Goal: Task Accomplishment & Management: Complete application form

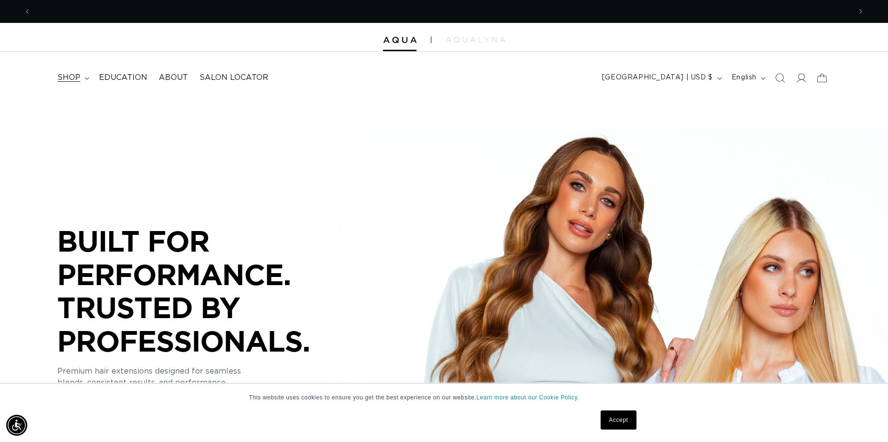
scroll to position [0, 820]
click at [77, 74] on span "shop" at bounding box center [68, 78] width 23 height 10
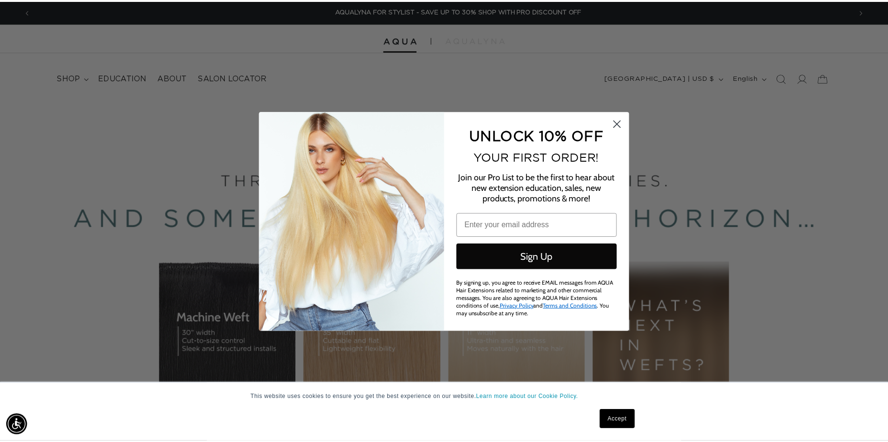
scroll to position [0, 1654]
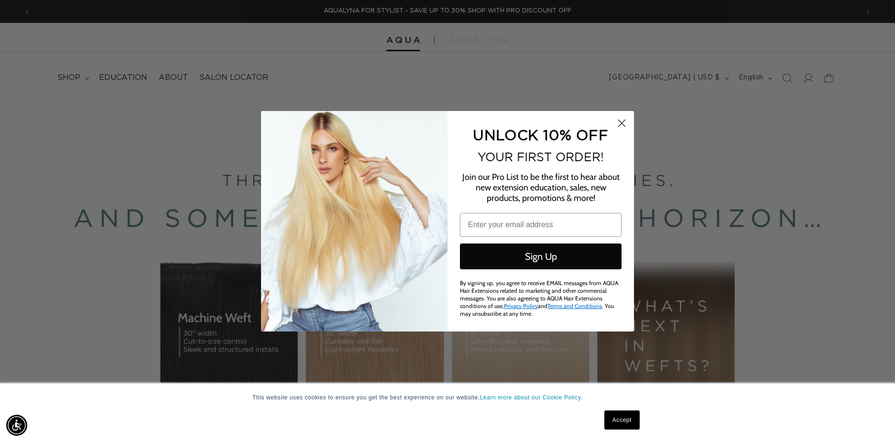
click at [616, 128] on circle "Close dialog" at bounding box center [622, 123] width 16 height 16
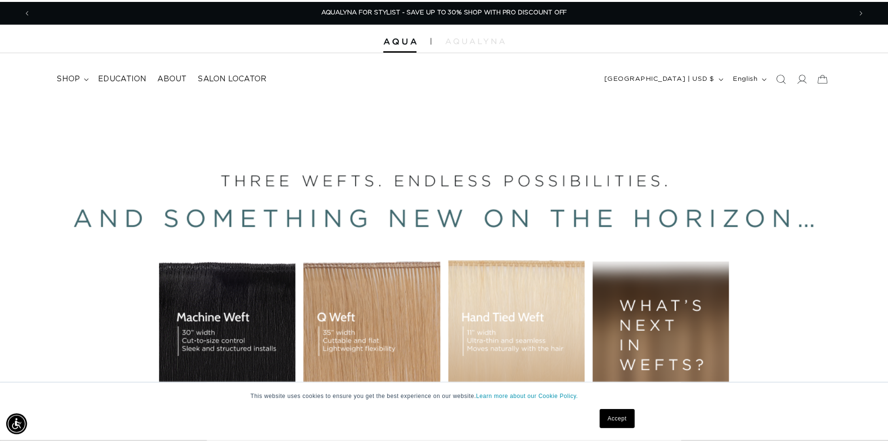
scroll to position [0, 1640]
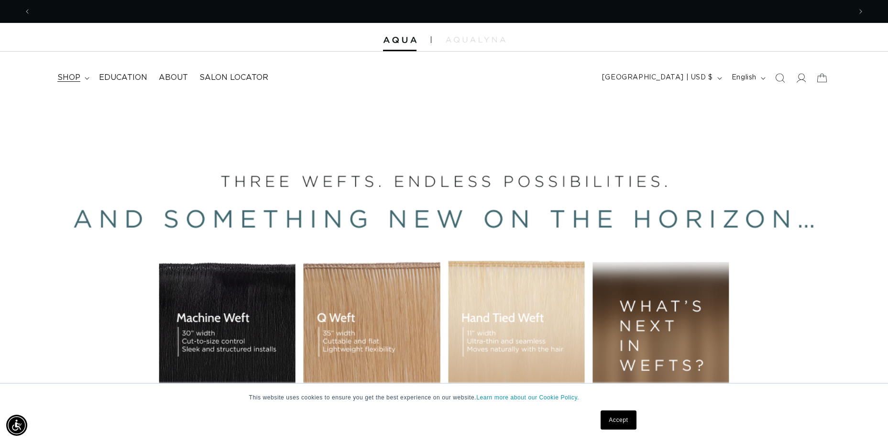
click at [82, 74] on summary "shop" at bounding box center [73, 78] width 42 height 22
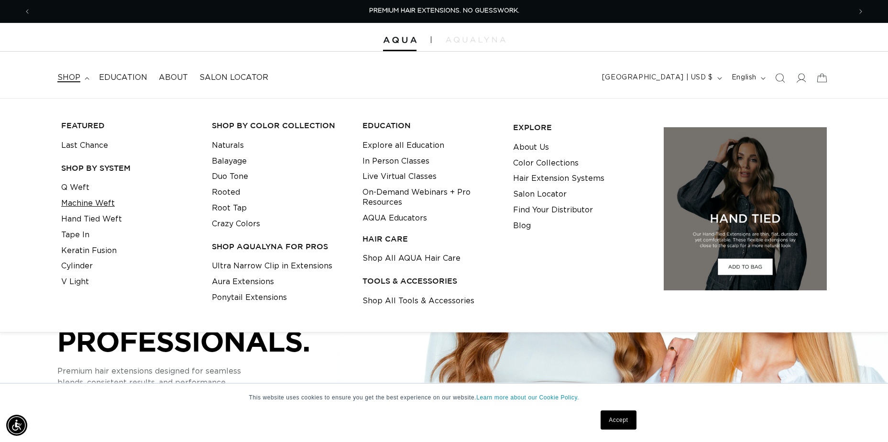
click at [98, 198] on link "Machine Weft" at bounding box center [88, 204] width 54 height 16
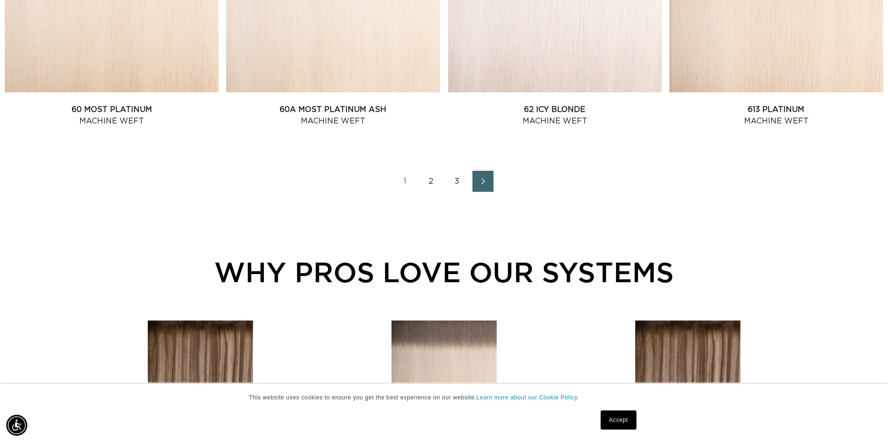
scroll to position [0, 1640]
click at [432, 179] on link "2" at bounding box center [431, 181] width 21 height 21
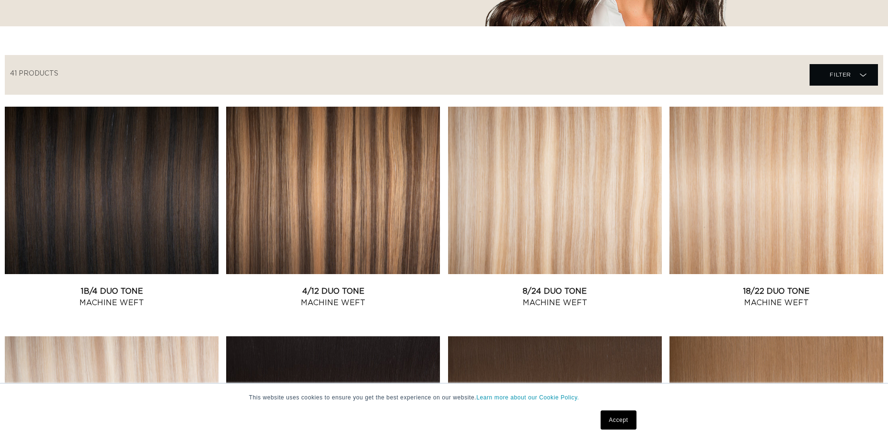
scroll to position [335, 0]
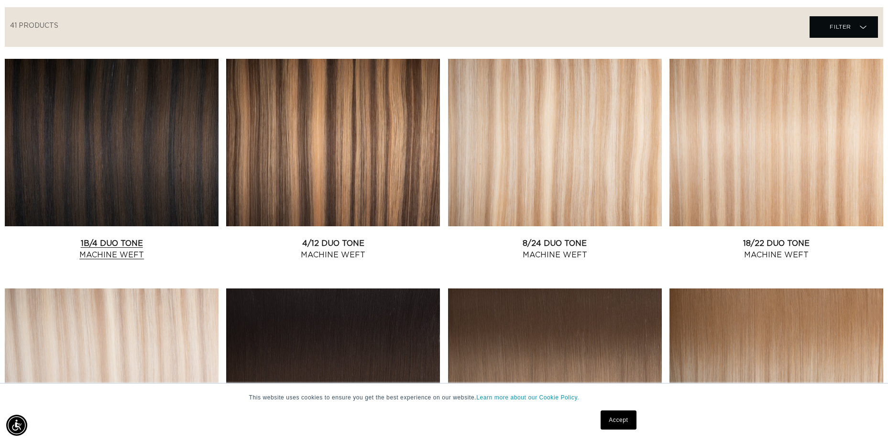
click at [159, 238] on link "1B/4 Duo Tone Machine Weft" at bounding box center [112, 249] width 214 height 23
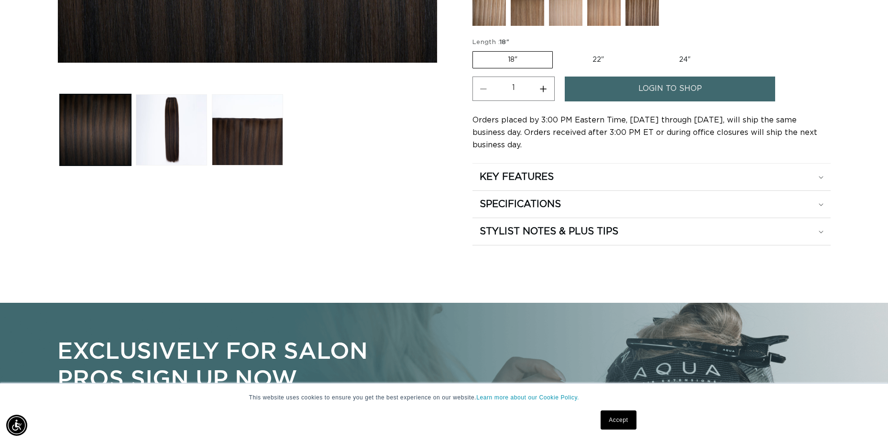
scroll to position [0, 820]
click at [516, 171] on h2 "KEY FEATURES" at bounding box center [517, 177] width 74 height 12
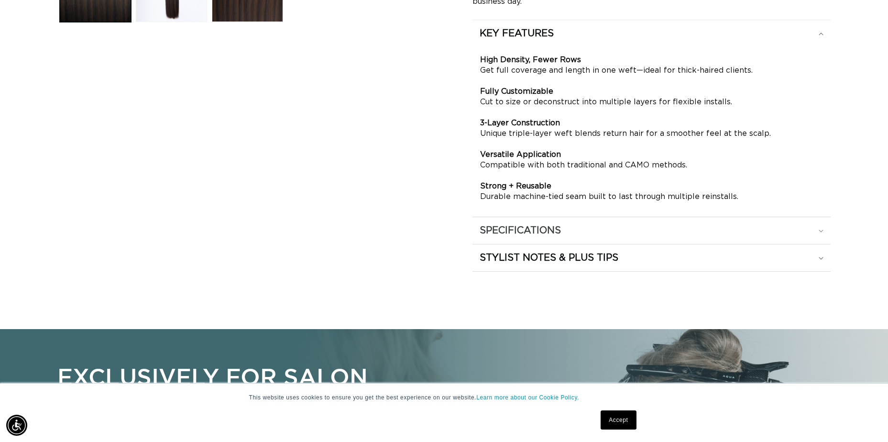
click at [575, 224] on div "SPECIFICATIONS" at bounding box center [652, 230] width 344 height 12
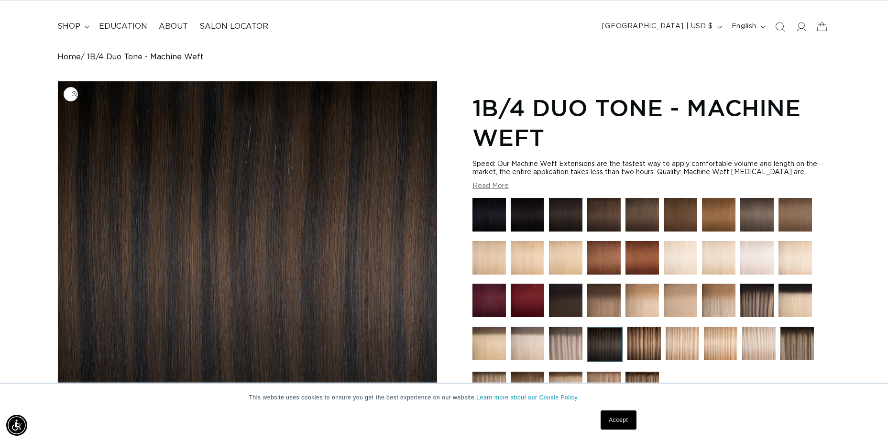
scroll to position [0, 0]
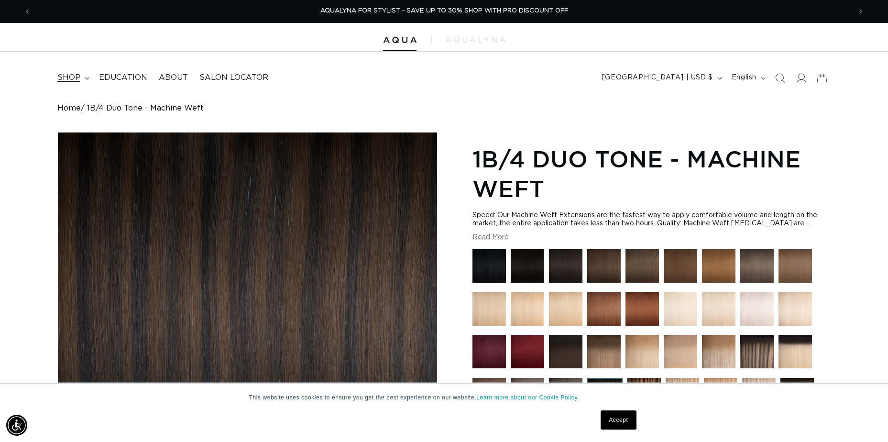
click at [85, 78] on icon at bounding box center [87, 78] width 5 height 3
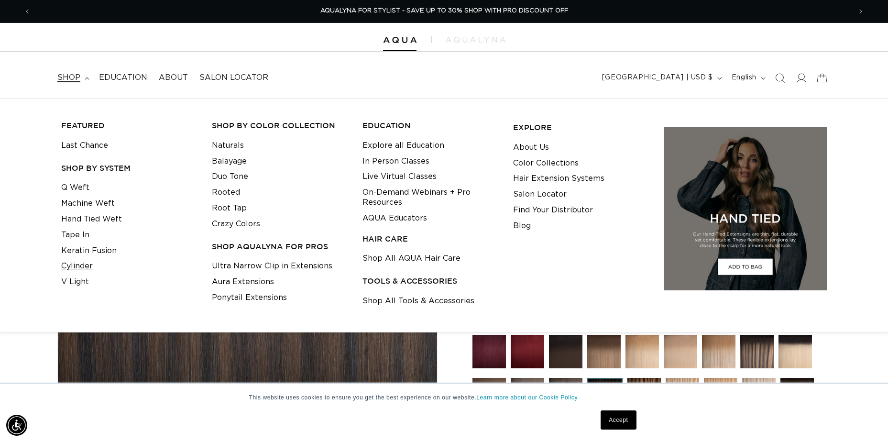
click at [71, 263] on link "Cylinder" at bounding box center [77, 266] width 32 height 16
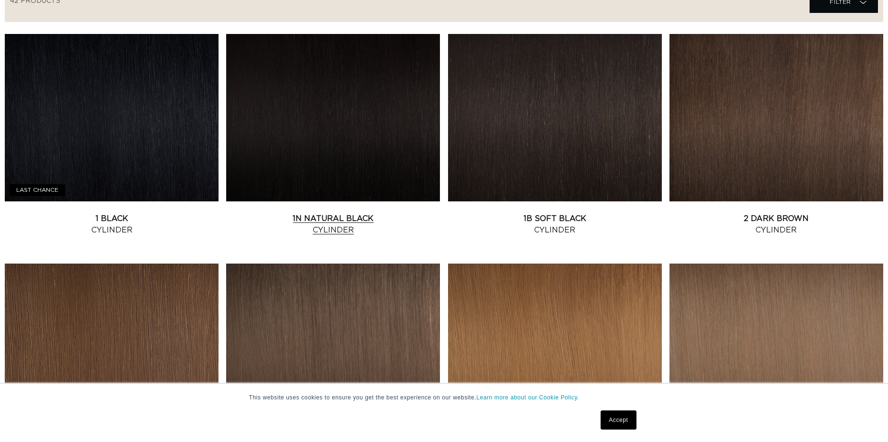
scroll to position [382, 0]
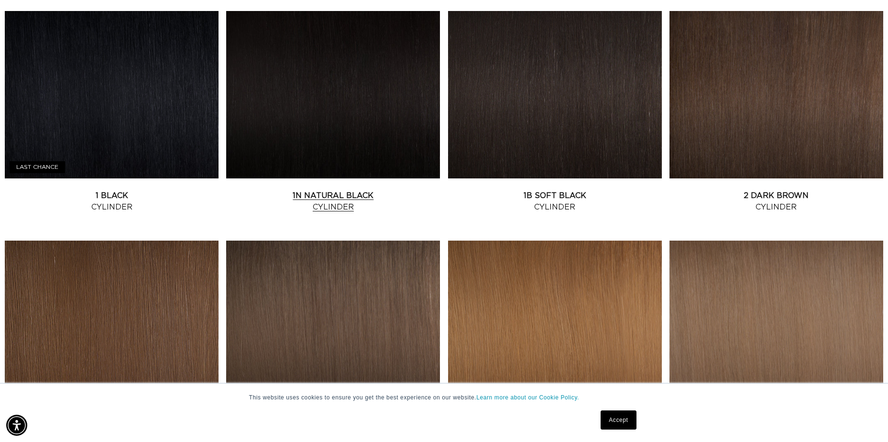
click at [355, 197] on link "1N Natural Black Cylinder" at bounding box center [333, 201] width 214 height 23
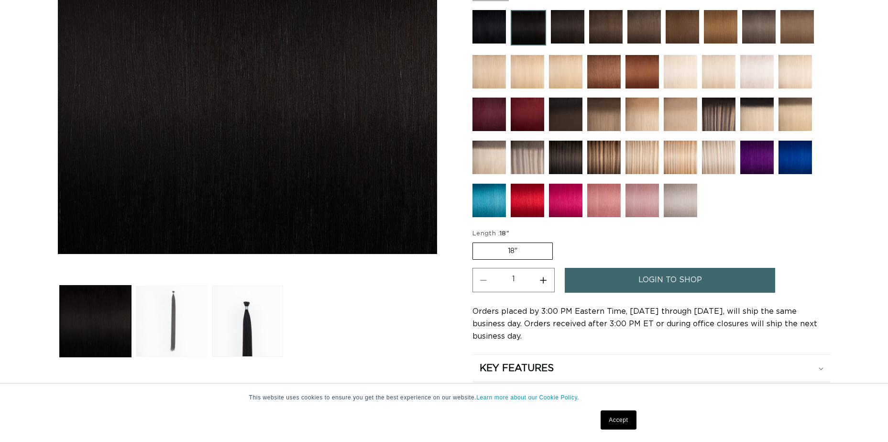
click at [174, 291] on button "Load image 2 in gallery view" at bounding box center [171, 320] width 71 height 71
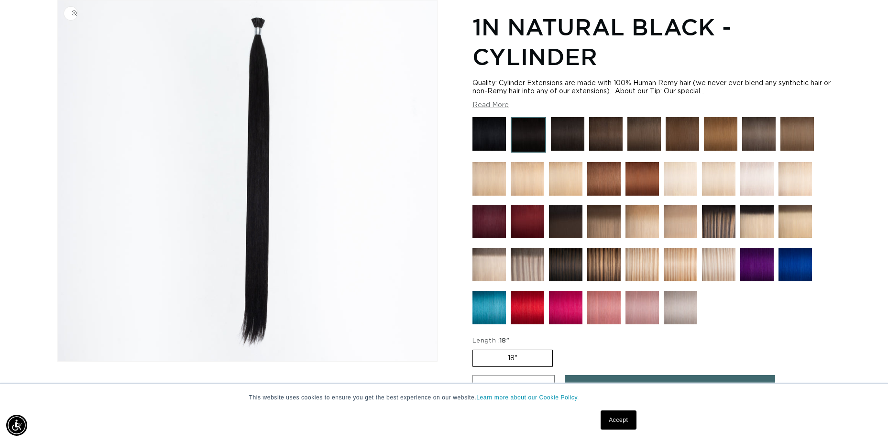
scroll to position [0, 820]
click at [260, 17] on img "Gallery Viewer" at bounding box center [247, 180] width 379 height 360
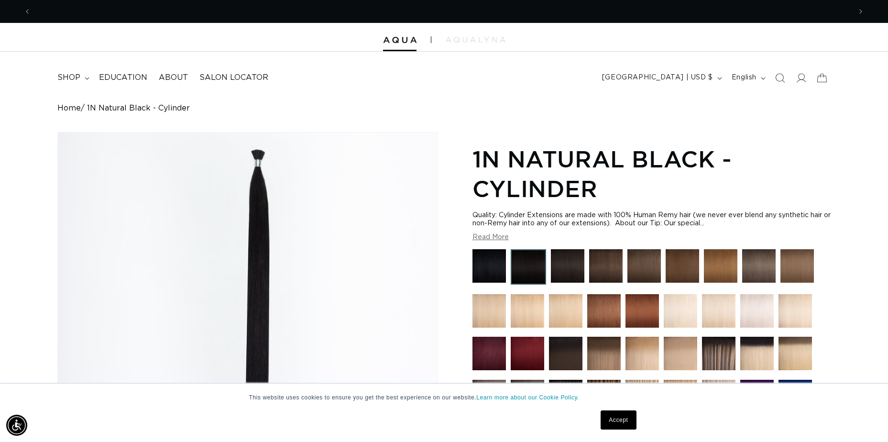
scroll to position [0, 0]
click at [81, 80] on summary "shop" at bounding box center [73, 78] width 42 height 22
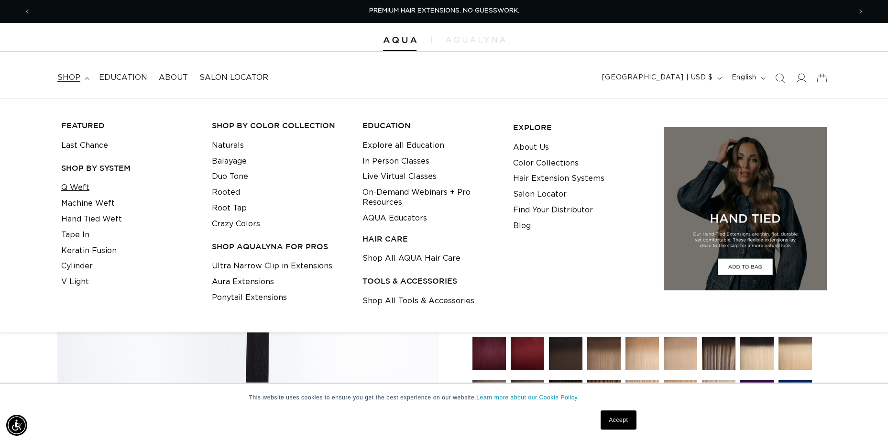
click at [85, 191] on link "Q Weft" at bounding box center [75, 188] width 28 height 16
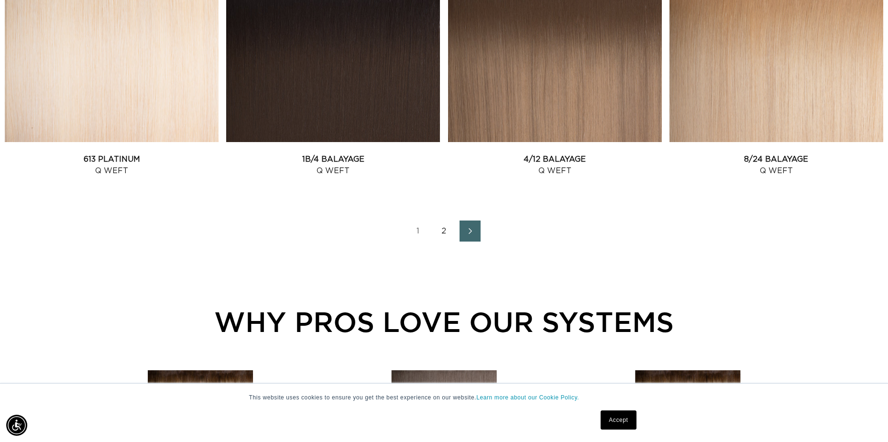
scroll to position [0, 1640]
click at [448, 232] on link "2" at bounding box center [444, 230] width 21 height 21
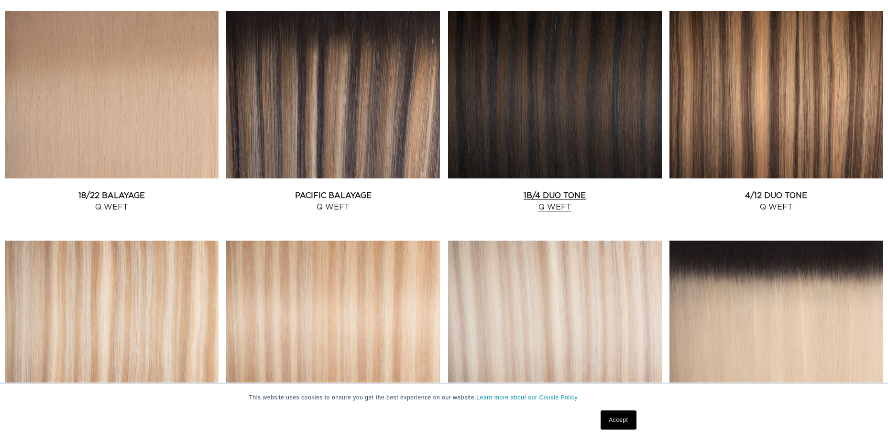
click at [555, 190] on link "1B/4 Duo Tone Q Weft" at bounding box center [555, 201] width 214 height 23
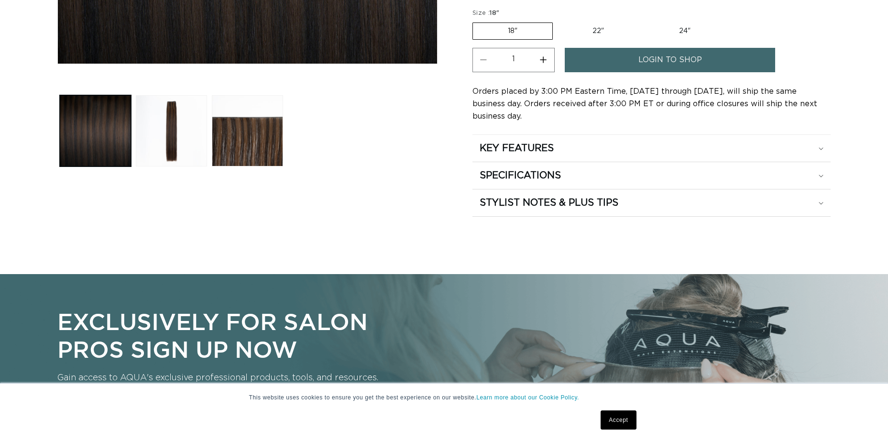
scroll to position [430, 0]
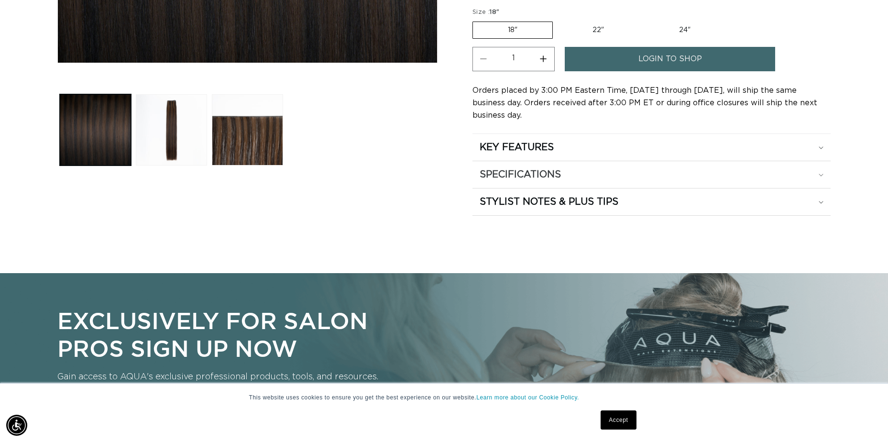
click at [558, 168] on h2 "SPECIFICATIONS" at bounding box center [520, 174] width 81 height 12
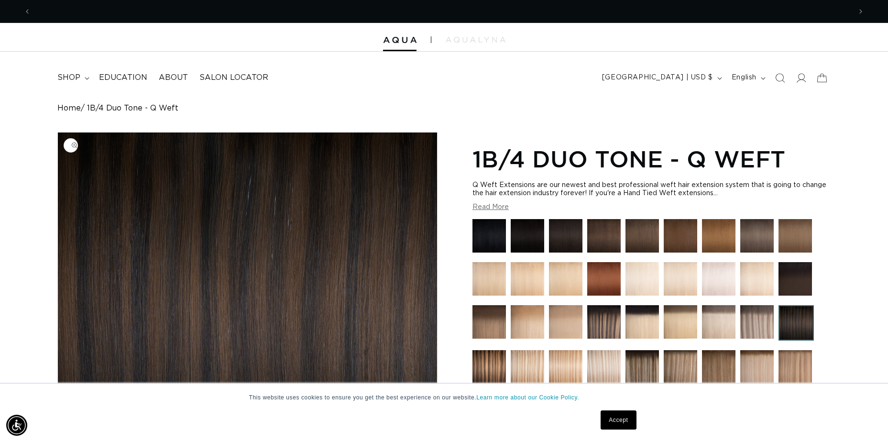
scroll to position [0, 0]
click at [84, 74] on summary "shop" at bounding box center [73, 78] width 42 height 22
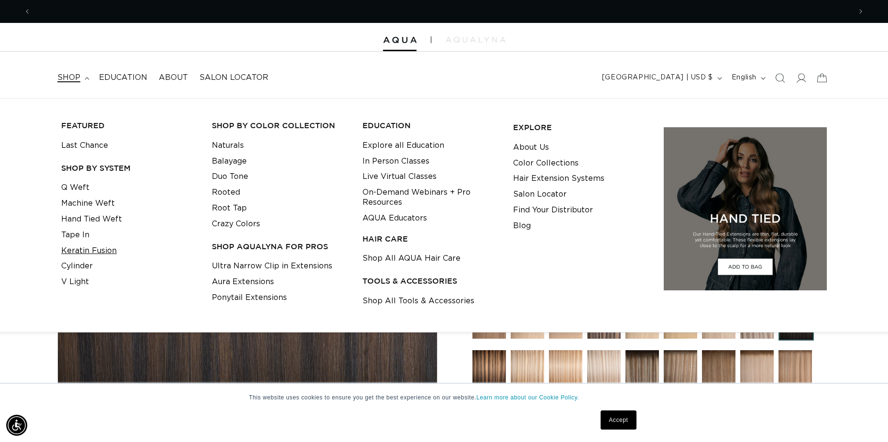
scroll to position [0, 1640]
click at [81, 283] on link "V Light" at bounding box center [75, 282] width 28 height 16
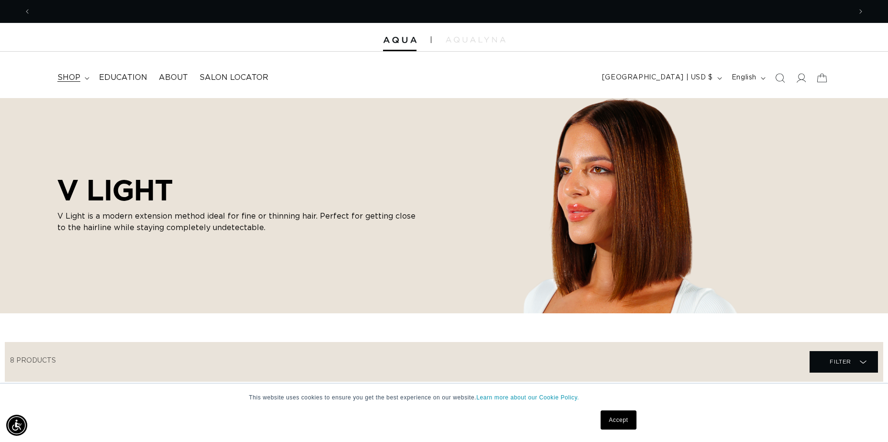
scroll to position [0, 820]
click at [803, 75] on icon at bounding box center [801, 78] width 10 height 10
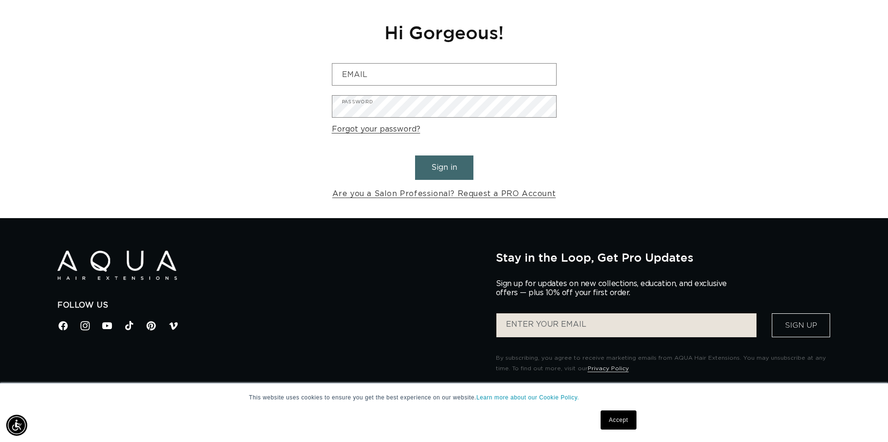
scroll to position [96, 0]
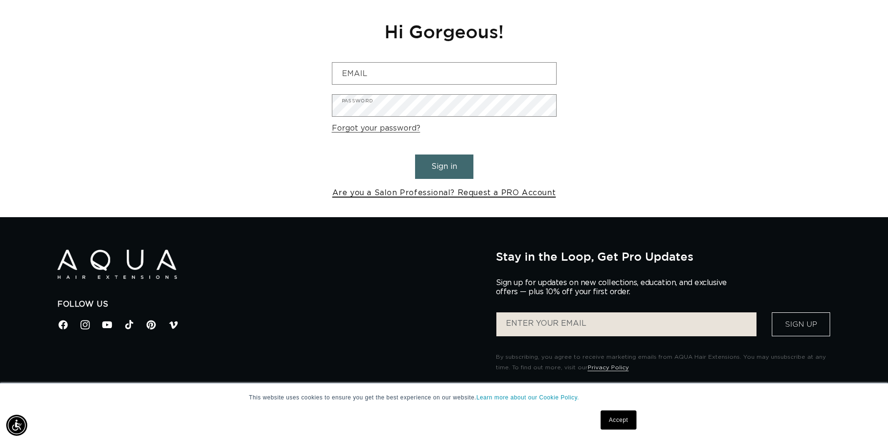
click at [488, 195] on link "Are you a Salon Professional? Request a PRO Account" at bounding box center [444, 193] width 224 height 14
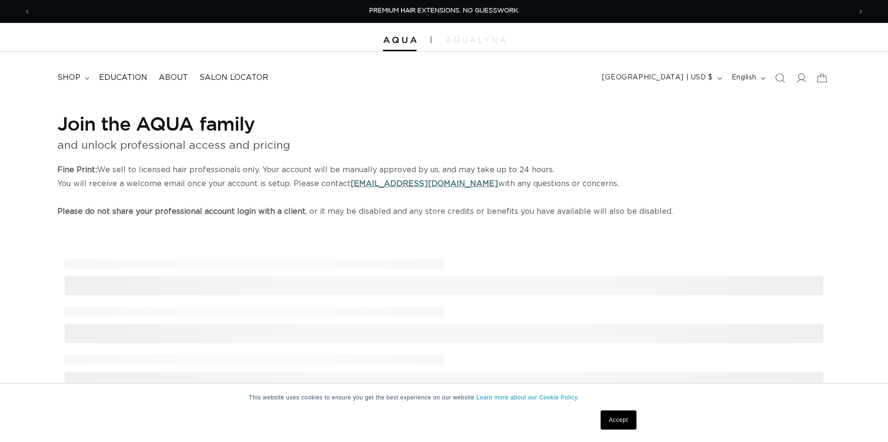
select select "US"
select select "[GEOGRAPHIC_DATA]"
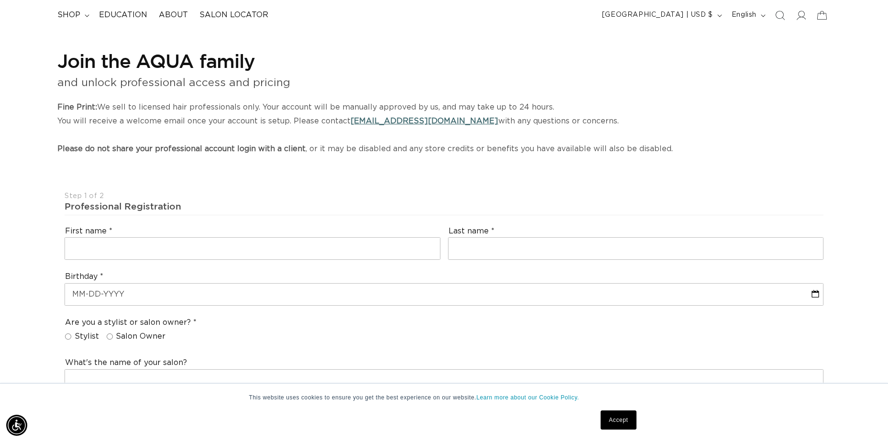
scroll to position [191, 0]
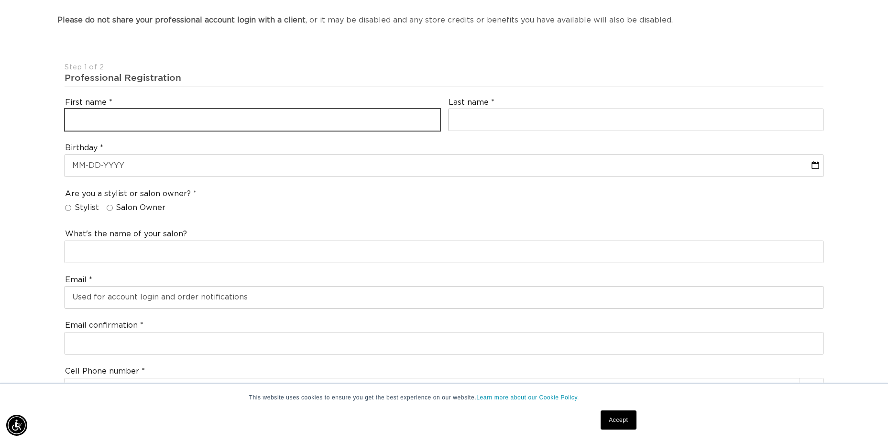
click at [198, 123] on input "text" at bounding box center [252, 120] width 375 height 22
type input "Abby"
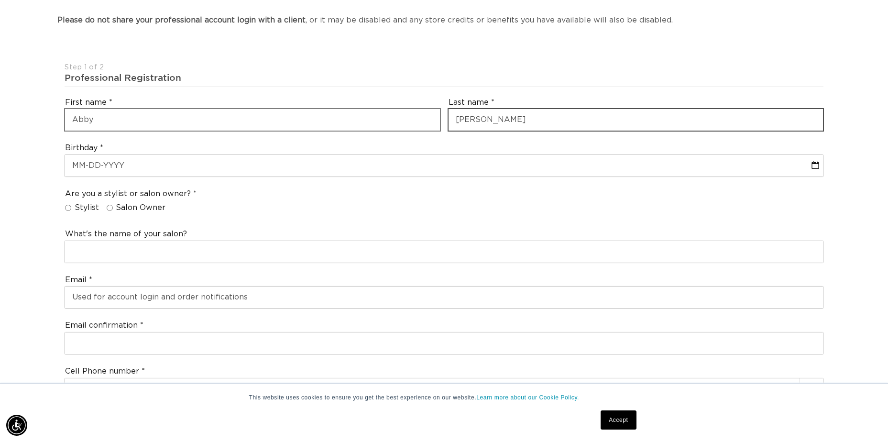
scroll to position [0, 0]
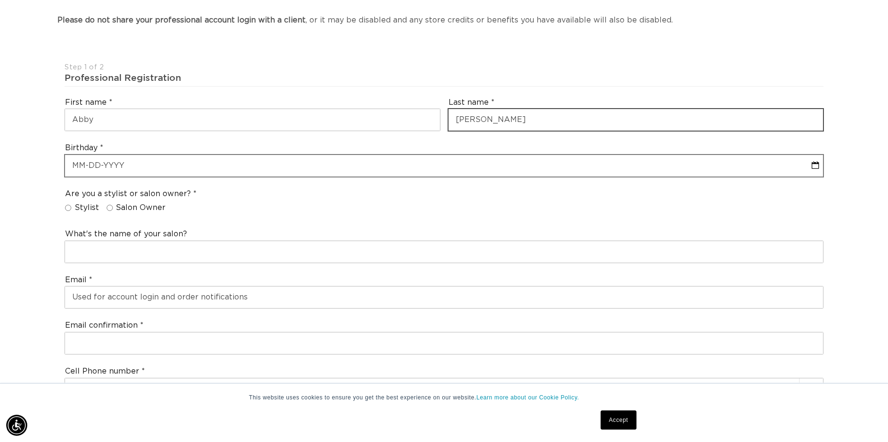
type input "[PERSON_NAME]"
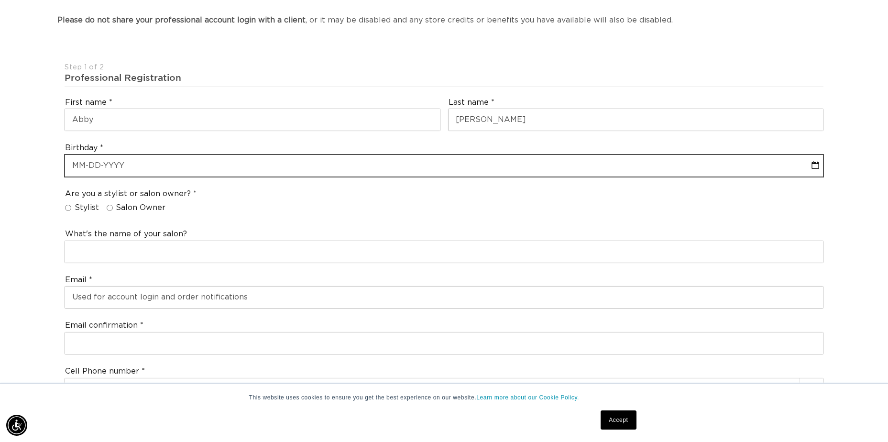
select select "9"
select select "2025"
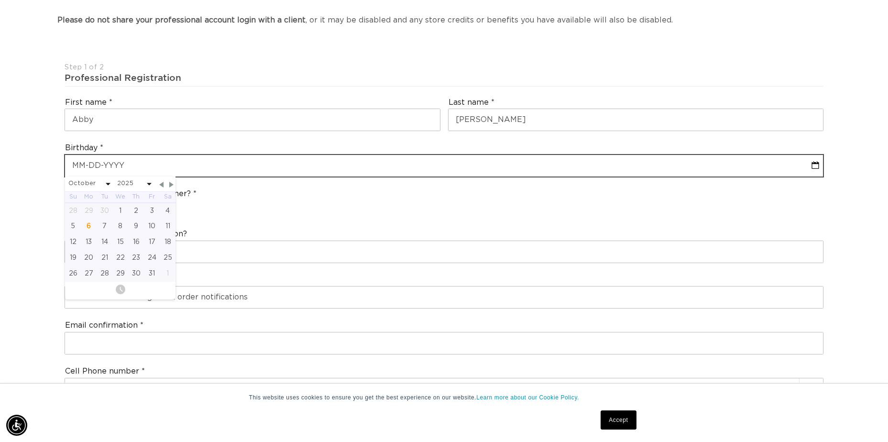
click at [185, 158] on input "text" at bounding box center [444, 166] width 758 height 22
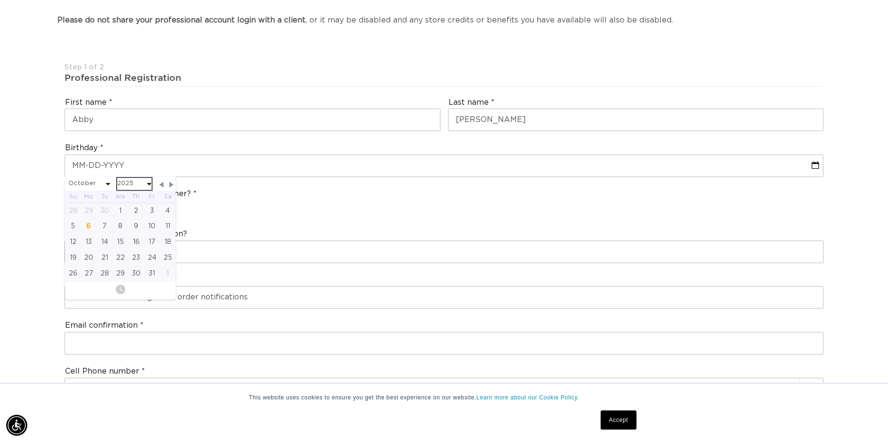
click at [130, 188] on select "2045 2044 2043 2042 2041 2040 2039 2038 2037 2036 2035 2034 2033 2032 2031 2030…" at bounding box center [134, 184] width 34 height 12
select select "9"
select select "2000"
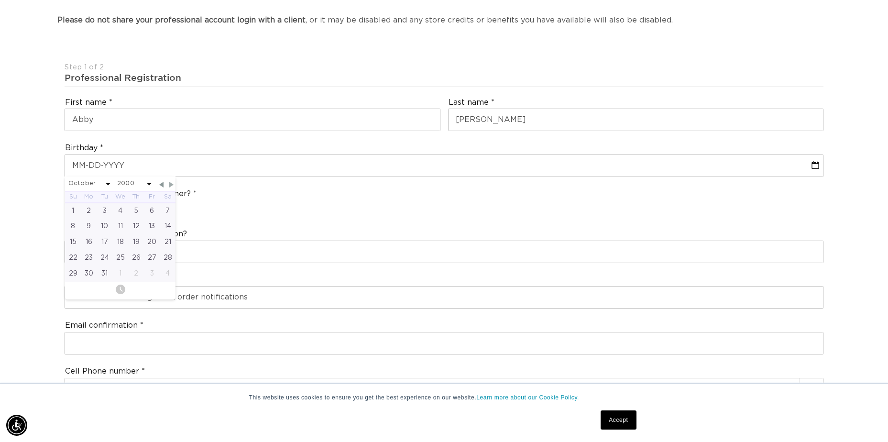
click at [169, 182] on span "Next Month" at bounding box center [171, 184] width 9 height 9
select select "11"
click at [74, 285] on div "31" at bounding box center [73, 290] width 16 height 16
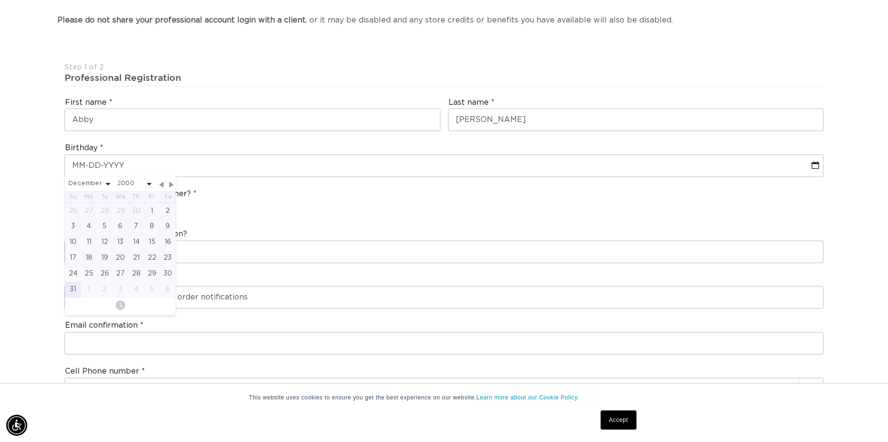
type input "[DATE]"
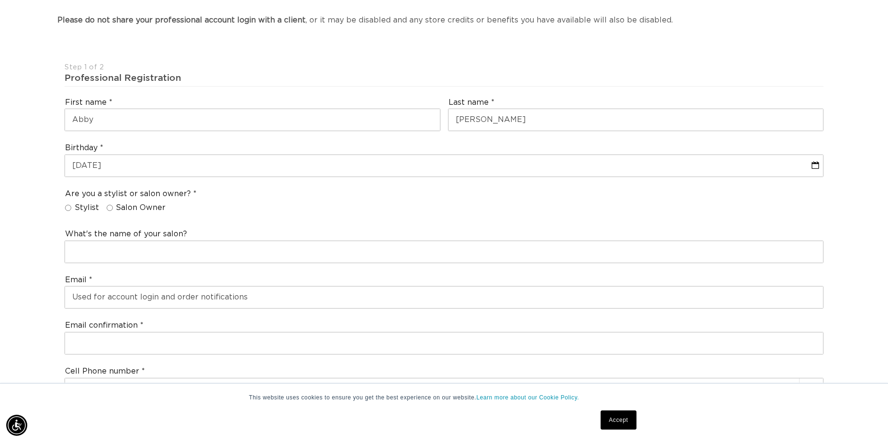
click at [79, 207] on span "Stylist" at bounding box center [87, 208] width 24 height 10
click at [71, 207] on input "Stylist" at bounding box center [68, 208] width 6 height 6
radio input "true"
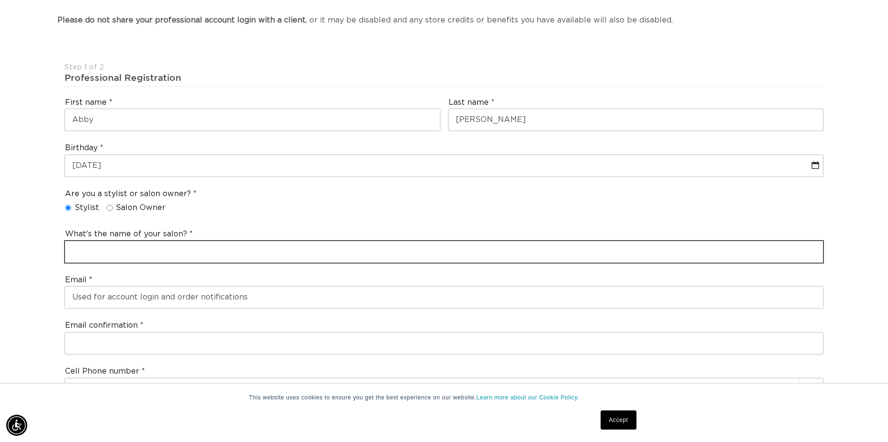
click at [116, 254] on input "text" at bounding box center [444, 252] width 758 height 22
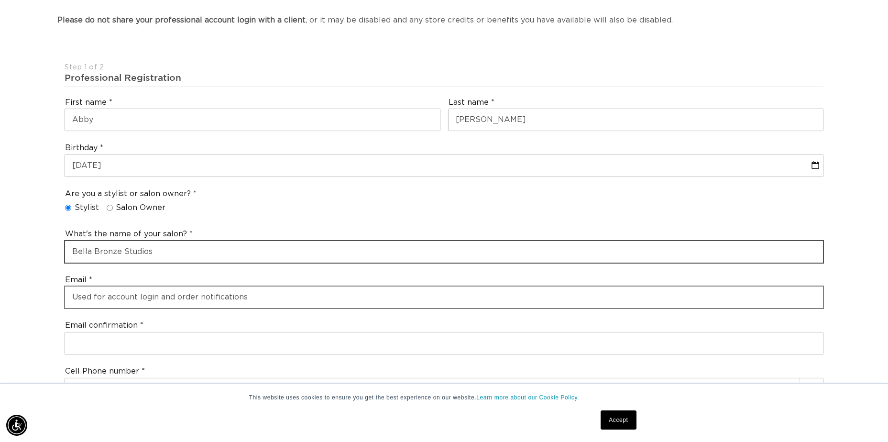
type input "Bella Bronze Studios"
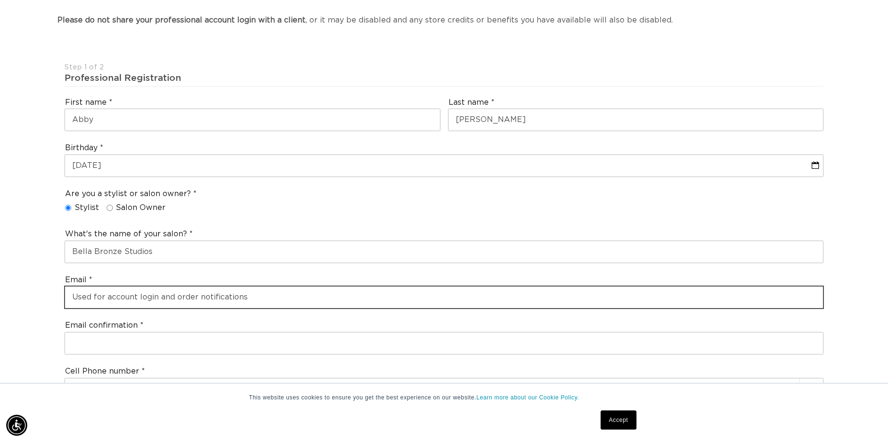
click at [137, 297] on input "email" at bounding box center [444, 297] width 758 height 22
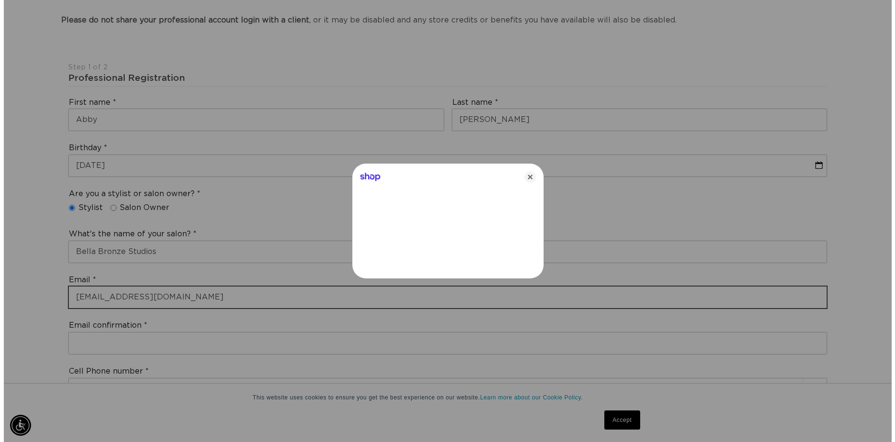
scroll to position [0, 1654]
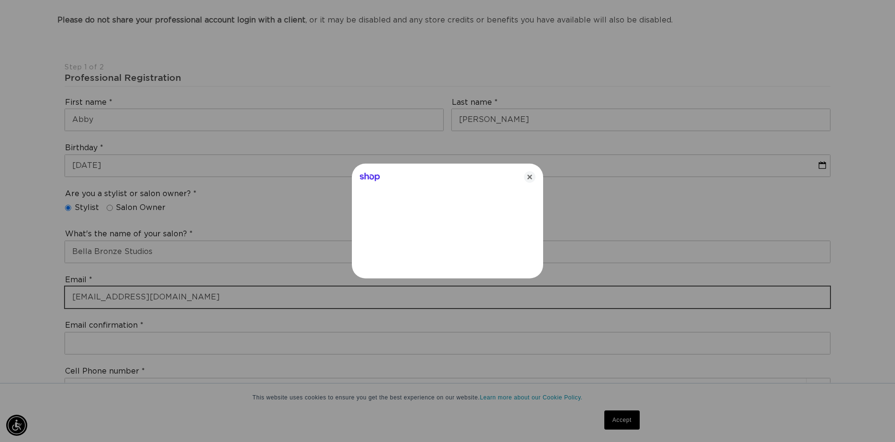
type input "2abodager@gmail.com"
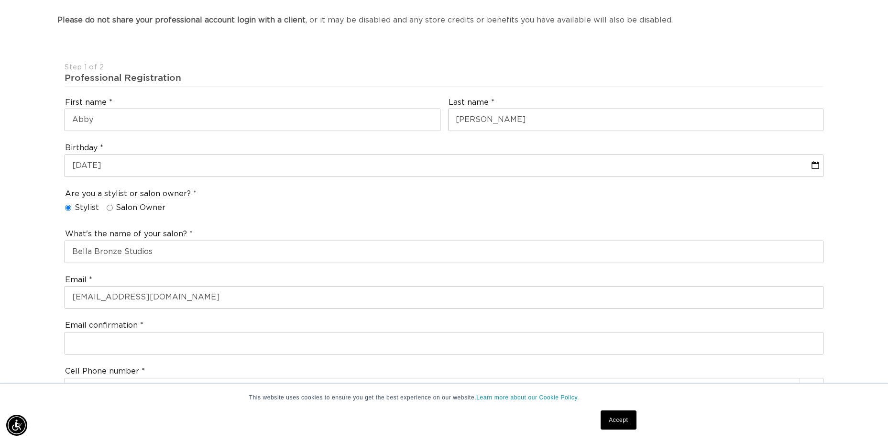
scroll to position [0, 820]
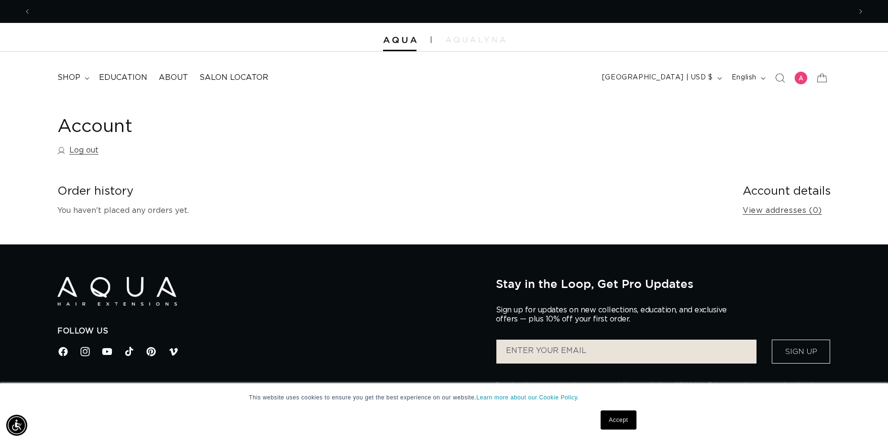
scroll to position [0, 820]
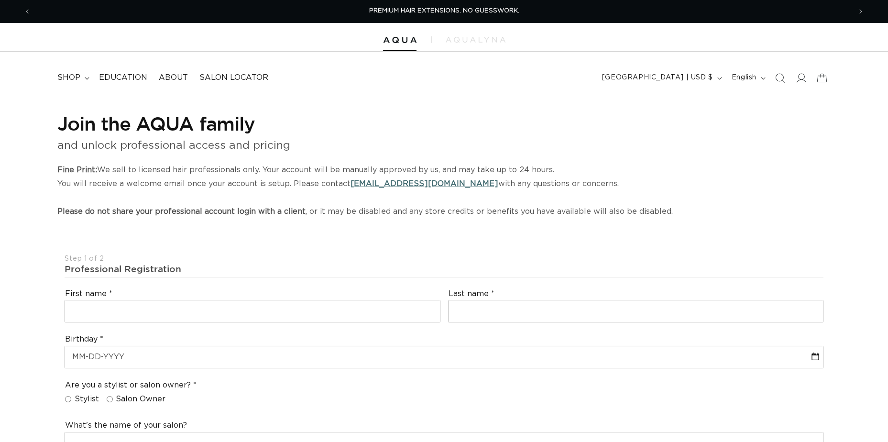
select select "US"
select select "[GEOGRAPHIC_DATA]"
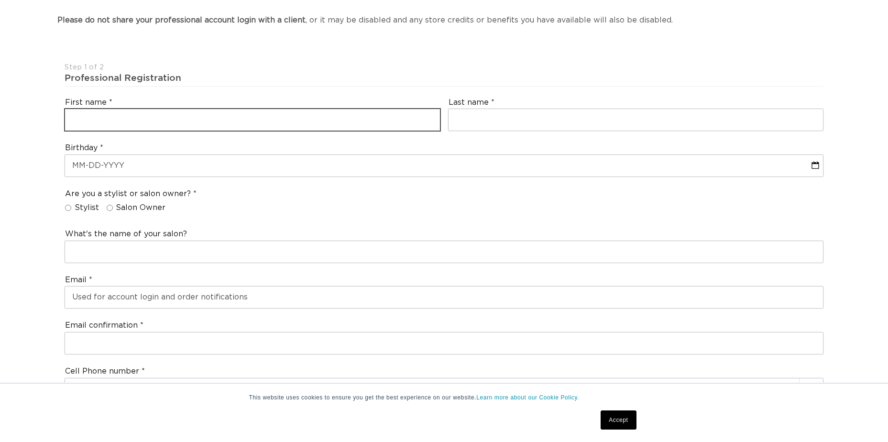
click at [183, 115] on input "text" at bounding box center [252, 120] width 375 height 22
type input "Abby"
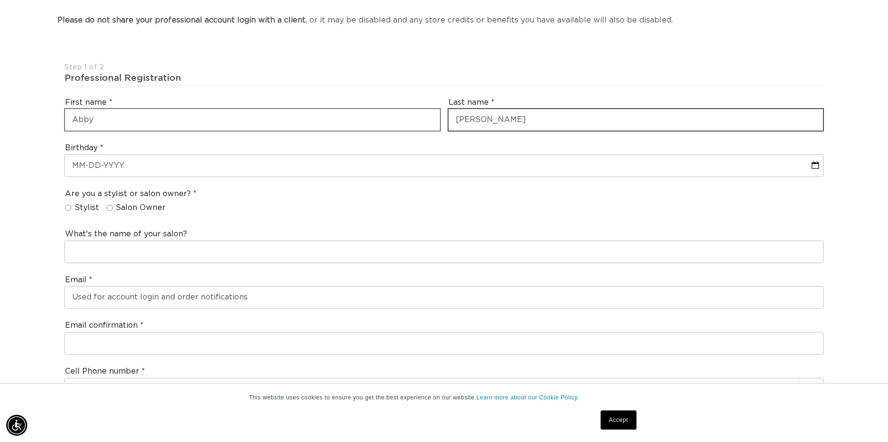
type input "[PERSON_NAME]"
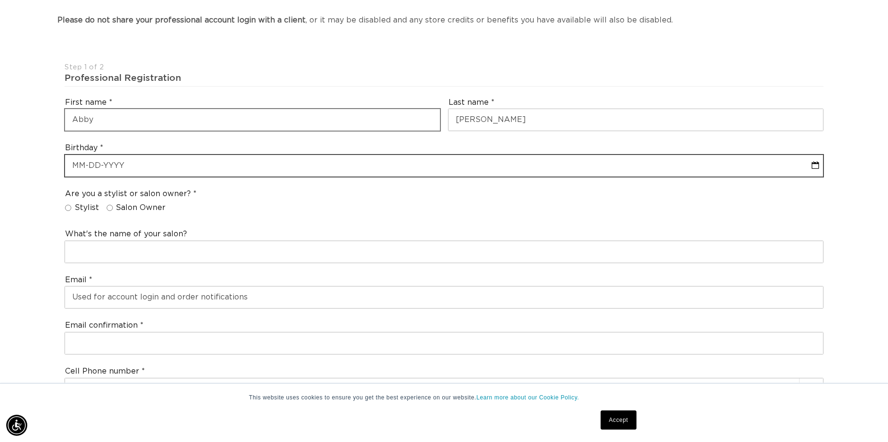
select select "9"
select select "2025"
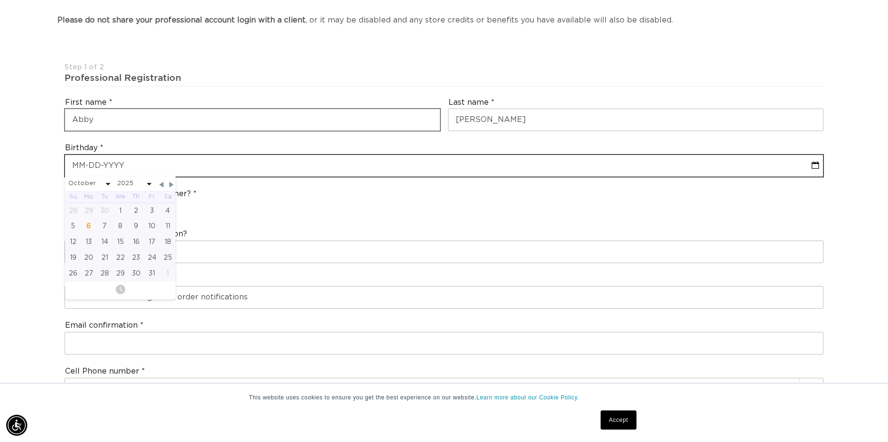
type input "1"
select select "9"
select select "2025"
type input "12"
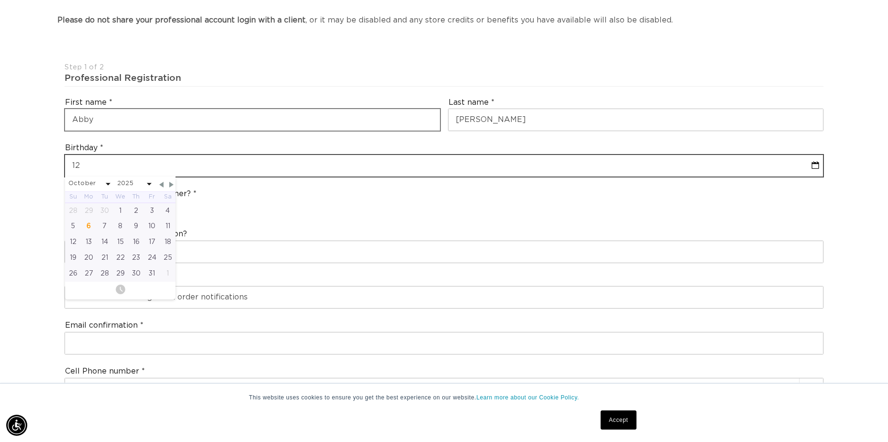
select select "9"
select select "2025"
type input "12-3"
select select "9"
select select "2025"
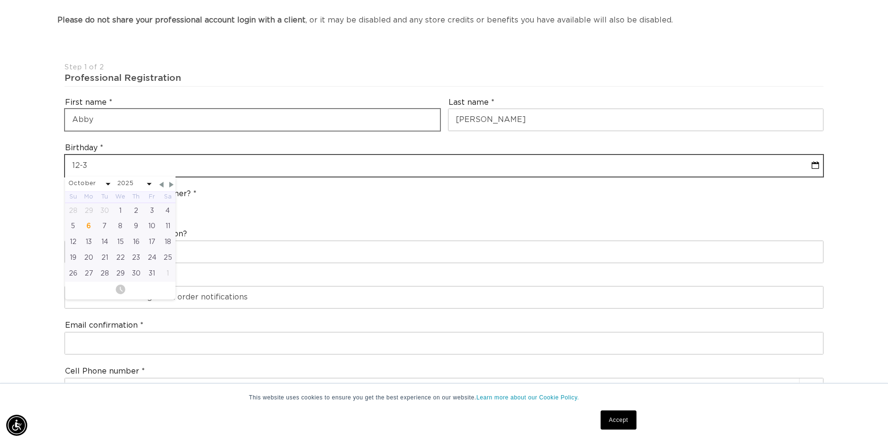
type input "12-31"
select select "9"
select select "2025"
type input "12-31-2"
select select "9"
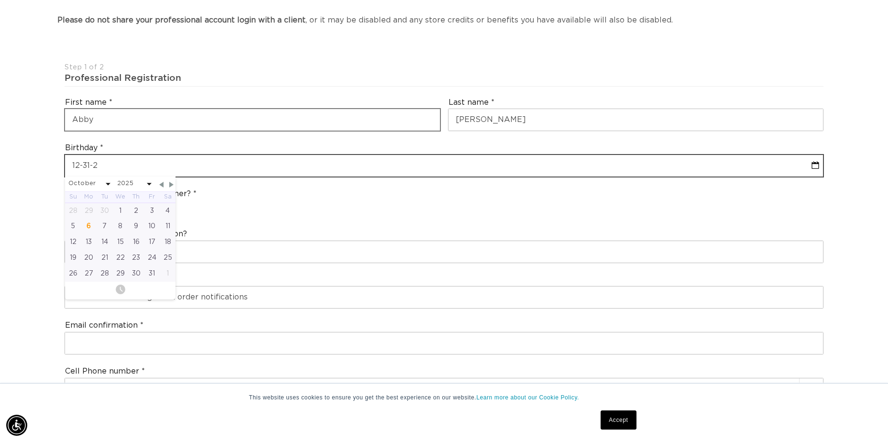
select select "2025"
type input "[PHONE_NUMBER]"
select select "9"
select select "2025"
type input "[DATE]"
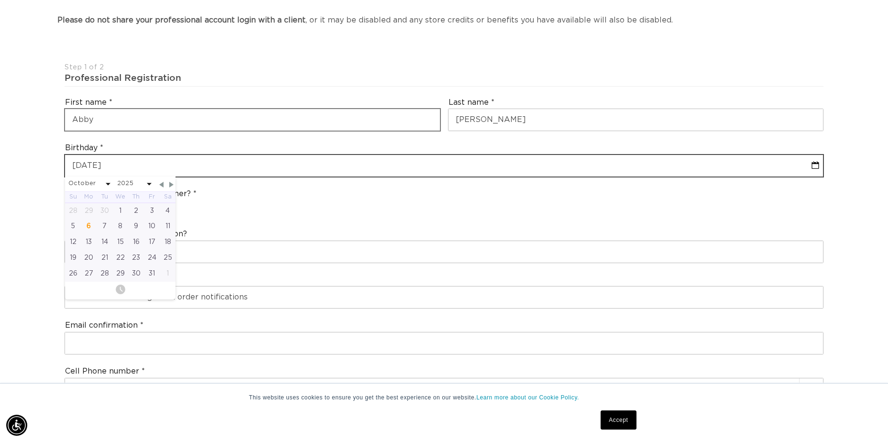
select select "11"
select select "2000"
type input "[DATE]"
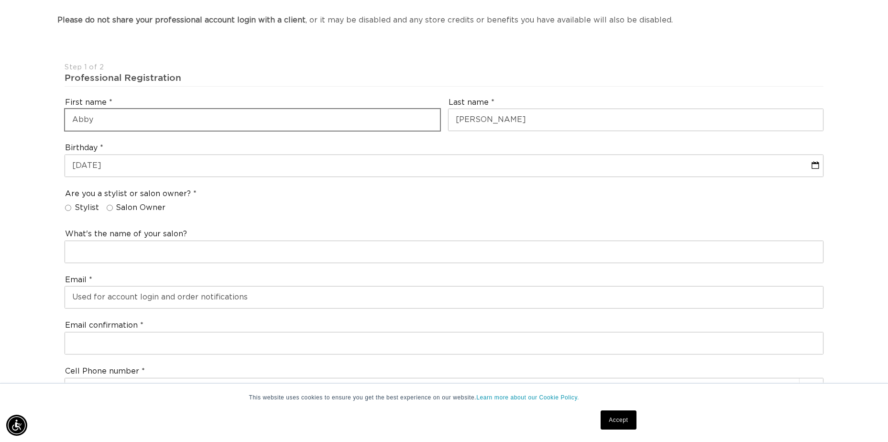
scroll to position [0, 0]
click at [88, 209] on span "Stylist" at bounding box center [87, 208] width 24 height 10
click at [71, 209] on input "Stylist" at bounding box center [68, 208] width 6 height 6
radio input "true"
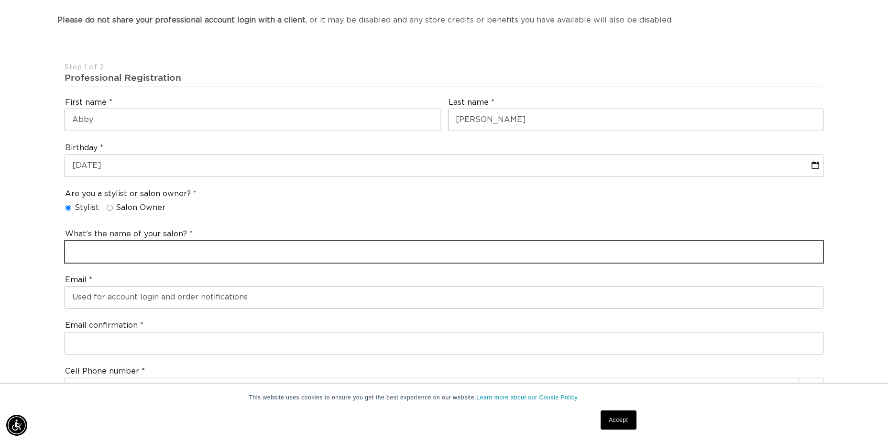
click at [114, 243] on input "text" at bounding box center [444, 252] width 758 height 22
type input "bella Bronze Studios"
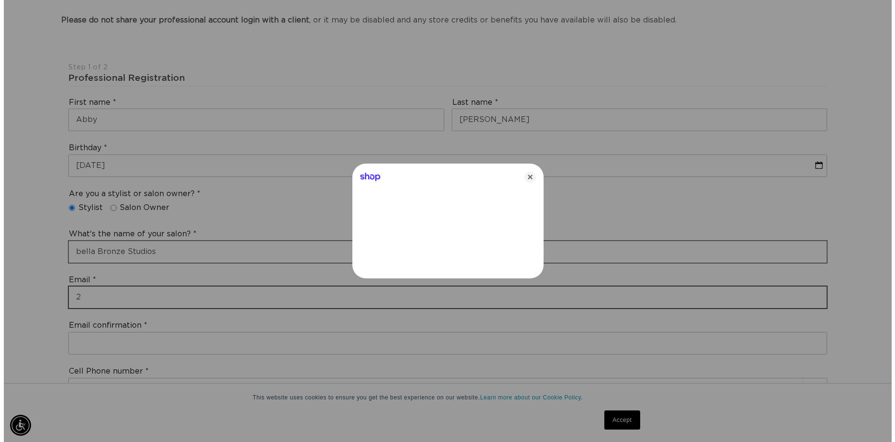
scroll to position [0, 1654]
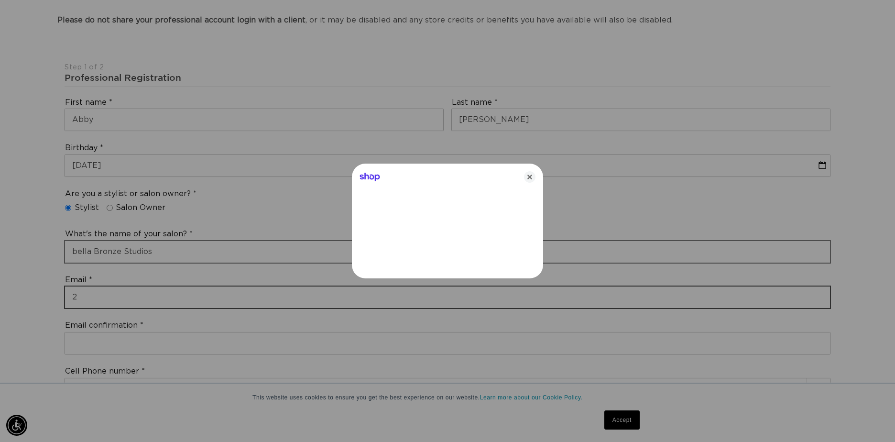
type input "2"
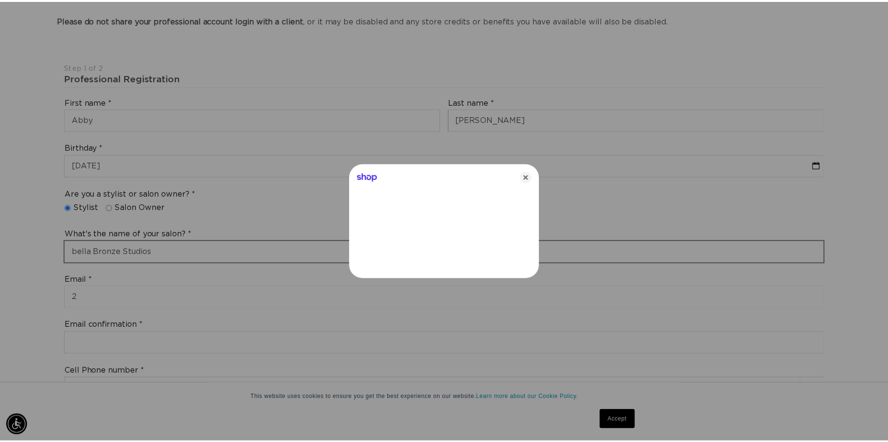
scroll to position [0, 0]
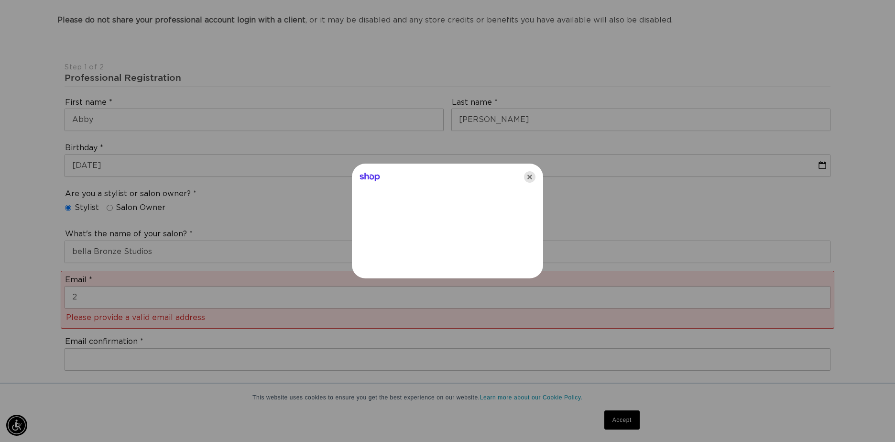
click at [528, 179] on icon "Close" at bounding box center [529, 176] width 11 height 11
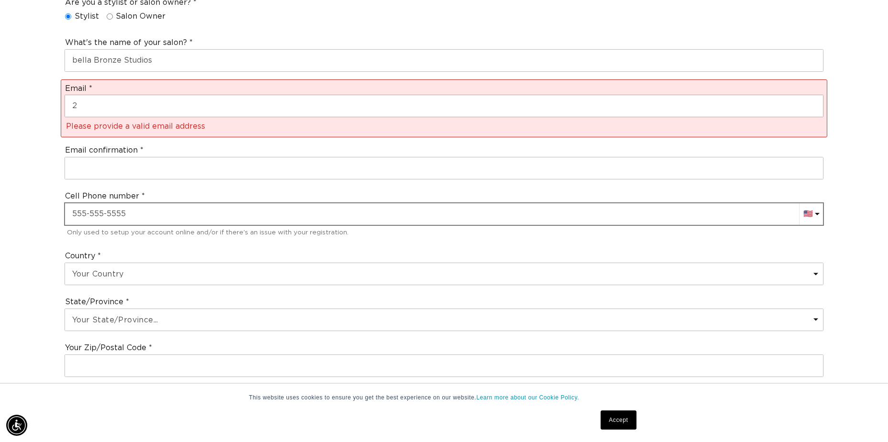
scroll to position [0, 820]
click at [111, 217] on input "text" at bounding box center [444, 214] width 758 height 22
type input "[PHONE_NUMBER]"
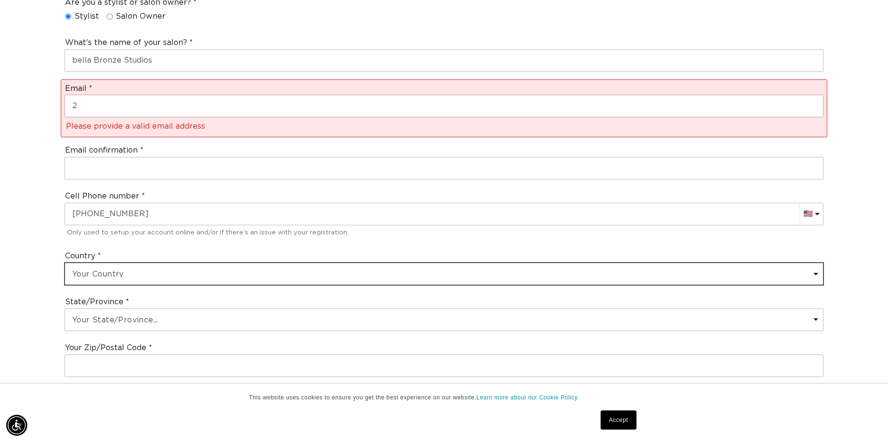
click at [115, 276] on select "Your Country [GEOGRAPHIC_DATA] [GEOGRAPHIC_DATA] [GEOGRAPHIC_DATA] [GEOGRAPHIC_…" at bounding box center [444, 274] width 758 height 22
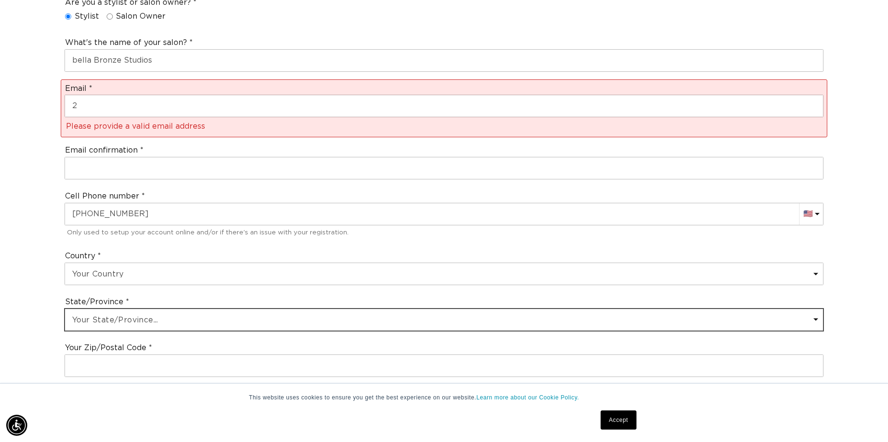
click at [124, 322] on select "Your State/Province... [US_STATE] [US_STATE] [US_STATE] [US_STATE] [US_STATE] […" at bounding box center [444, 320] width 758 height 22
select select "[US_STATE]"
click at [65, 309] on select "Your State/Province... [US_STATE] [US_STATE] [US_STATE] [US_STATE] [US_STATE] […" at bounding box center [444, 320] width 758 height 22
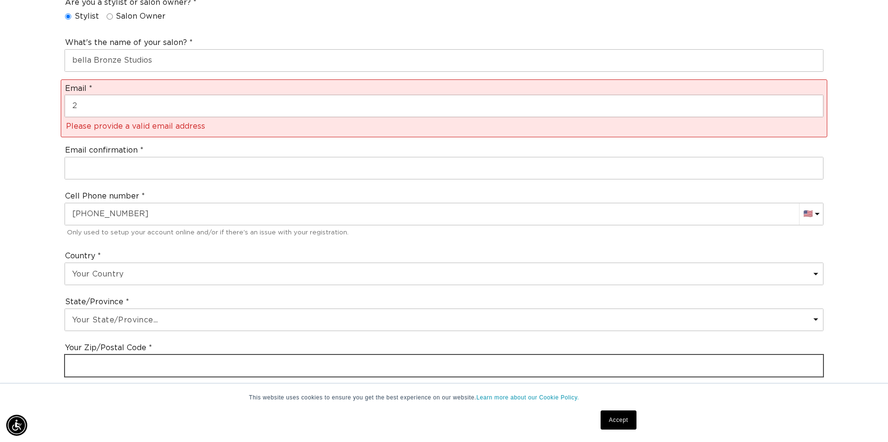
click at [113, 374] on input "text" at bounding box center [444, 366] width 758 height 22
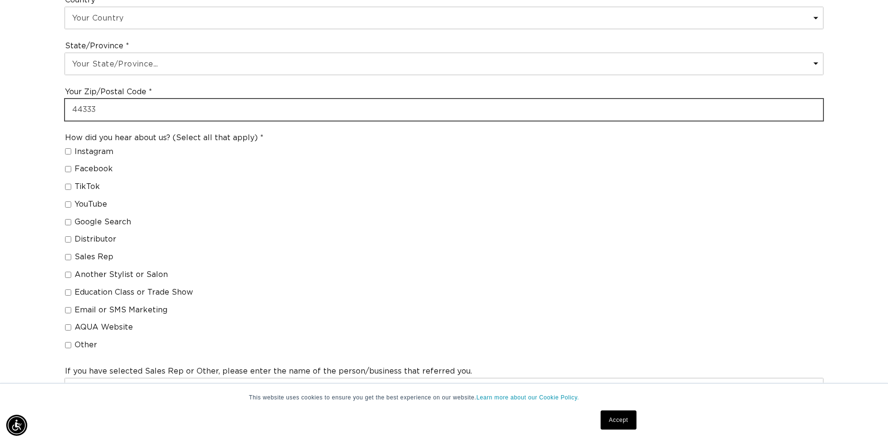
scroll to position [669, 0]
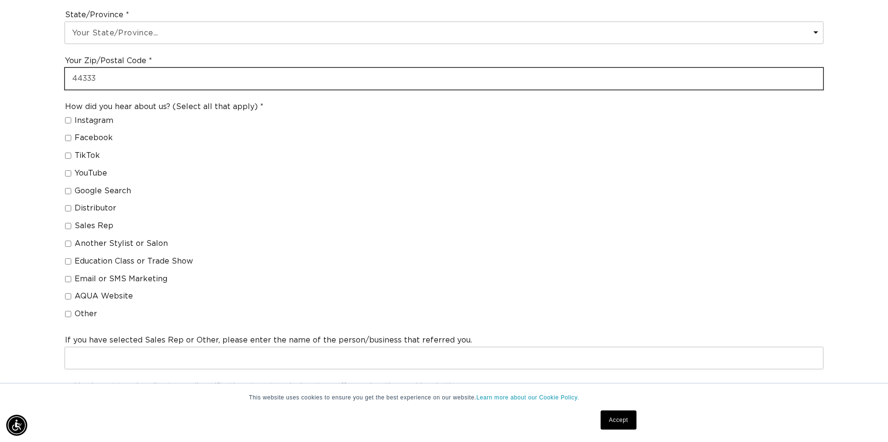
type input "44333"
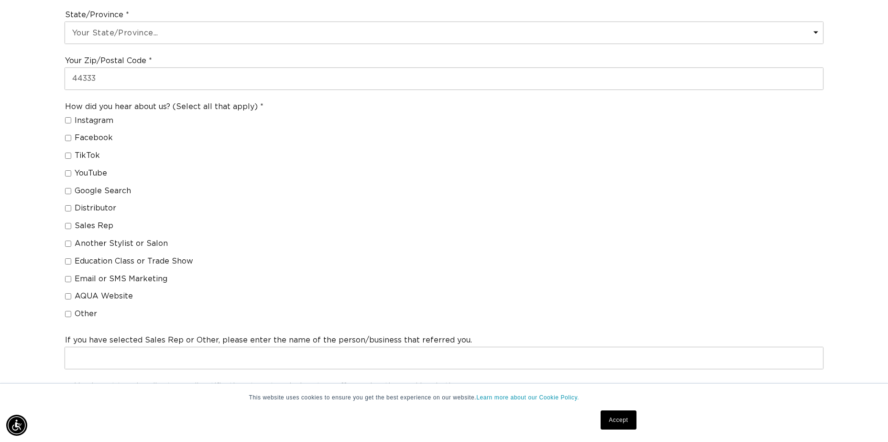
click at [100, 247] on span "Another Stylist or Salon" at bounding box center [121, 244] width 93 height 10
click at [71, 247] on input "Another Stylist or Salon" at bounding box center [68, 243] width 6 height 6
checkbox input "true"
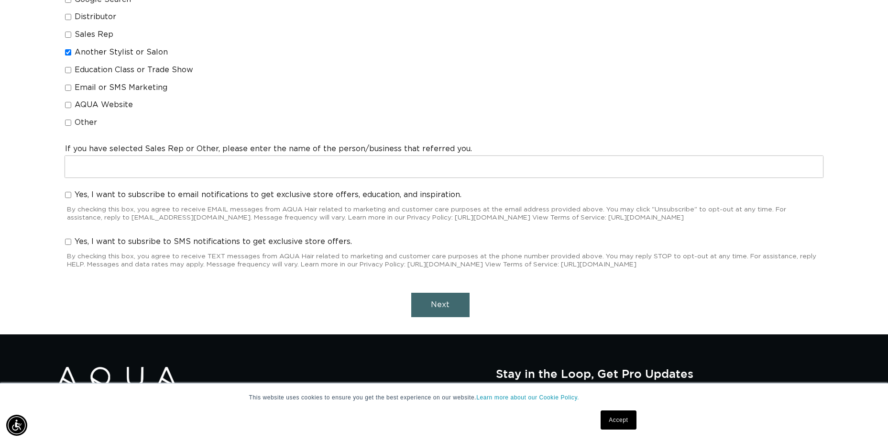
scroll to position [0, 820]
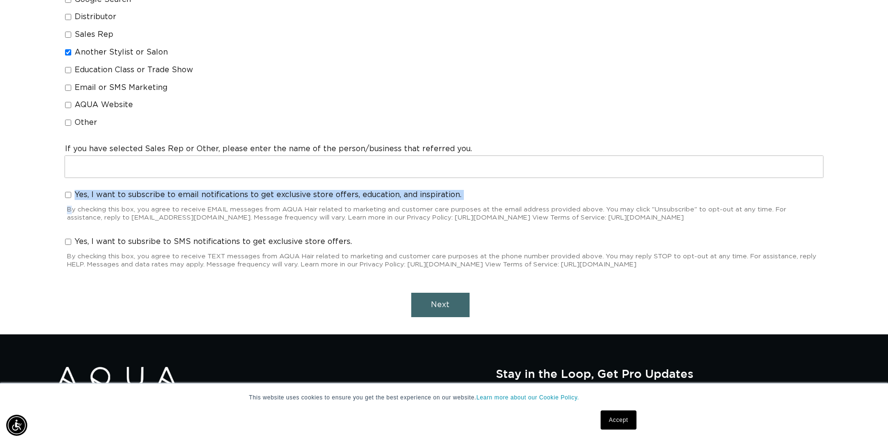
click at [70, 202] on div "Yes, I want to subscribe to email notifications to get exclusive store offers, …" at bounding box center [444, 207] width 766 height 43
drag, startPoint x: 70, startPoint y: 202, endPoint x: 73, endPoint y: 197, distance: 5.8
click at [73, 197] on label "Yes, I want to subscribe to email notifications to get exclusive store offers, …" at bounding box center [263, 195] width 396 height 10
click at [71, 197] on input "Yes, I want to subscribe to email notifications to get exclusive store offers, …" at bounding box center [68, 195] width 6 height 6
checkbox input "true"
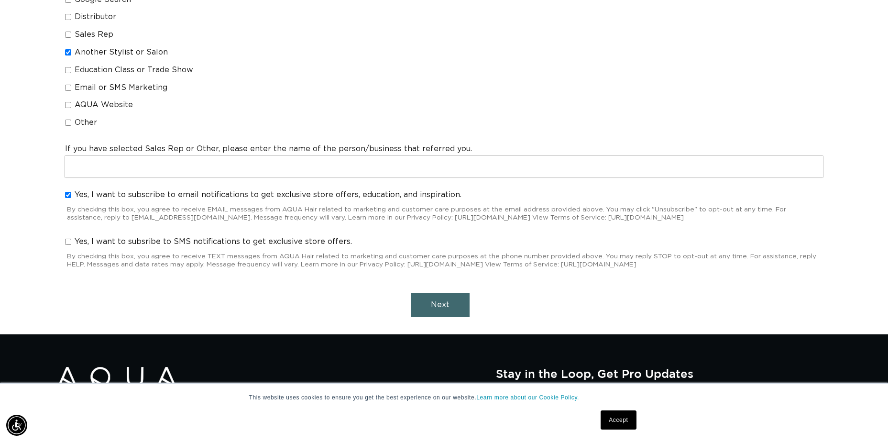
scroll to position [0, 1640]
click at [431, 308] on span "Next" at bounding box center [440, 305] width 19 height 8
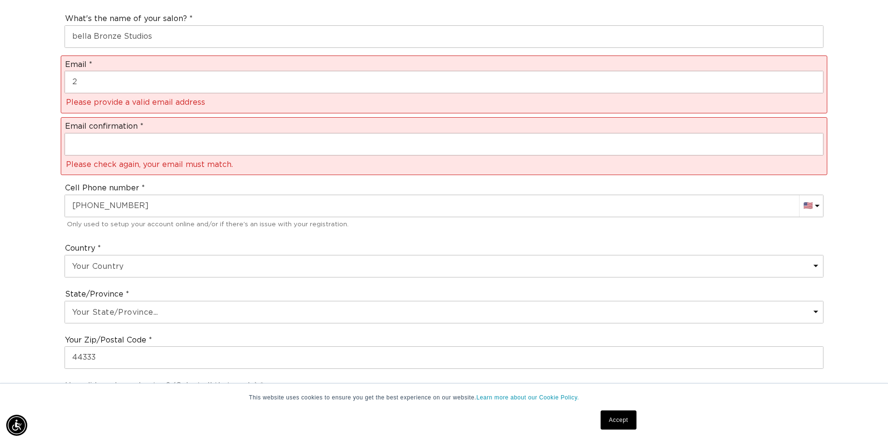
scroll to position [398, 0]
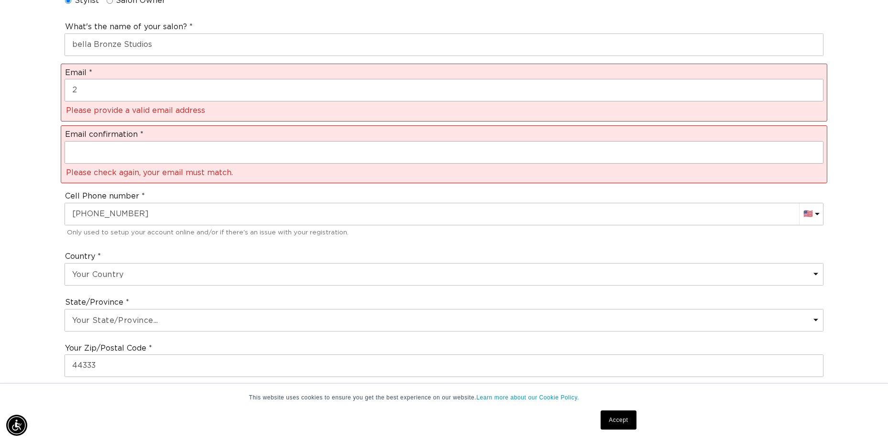
click at [170, 103] on div "Email 2 Please provide a valid email address" at bounding box center [444, 93] width 766 height 58
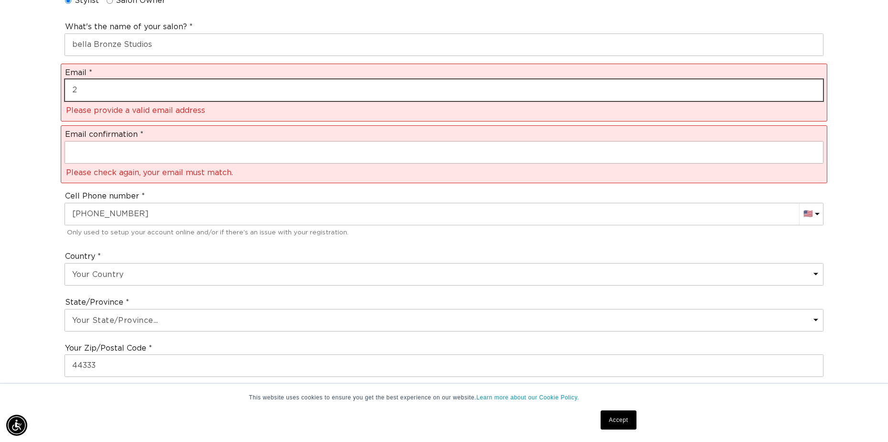
click at [173, 97] on input "2" at bounding box center [444, 90] width 758 height 22
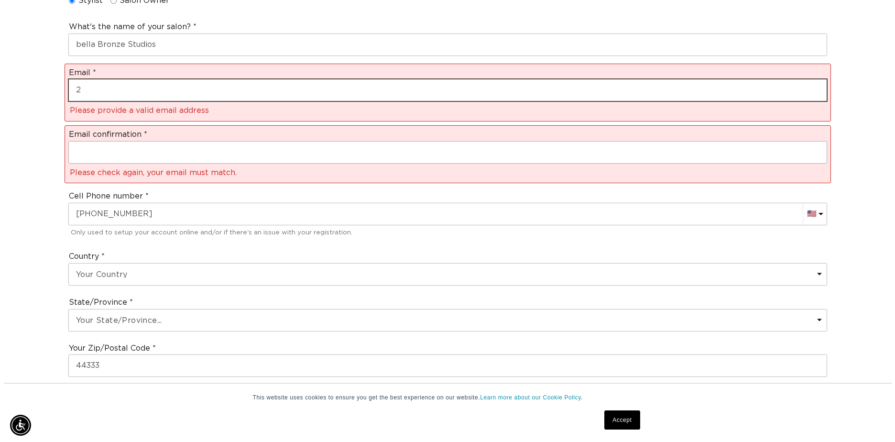
scroll to position [0, 0]
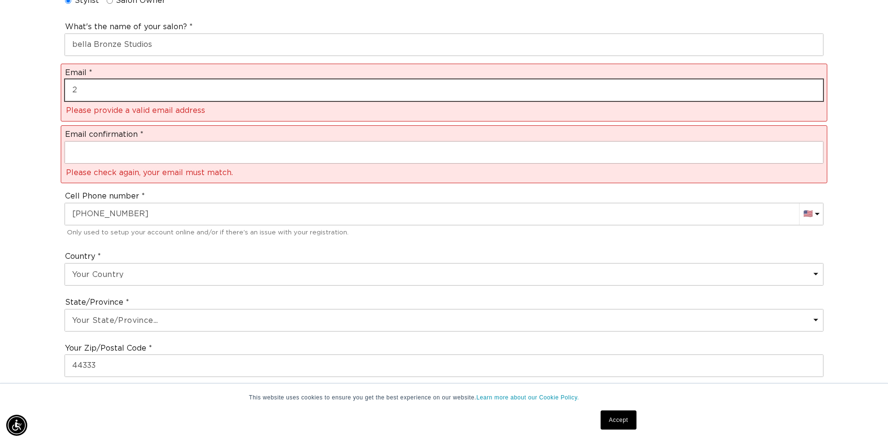
type input "2abodager@gmail.com"
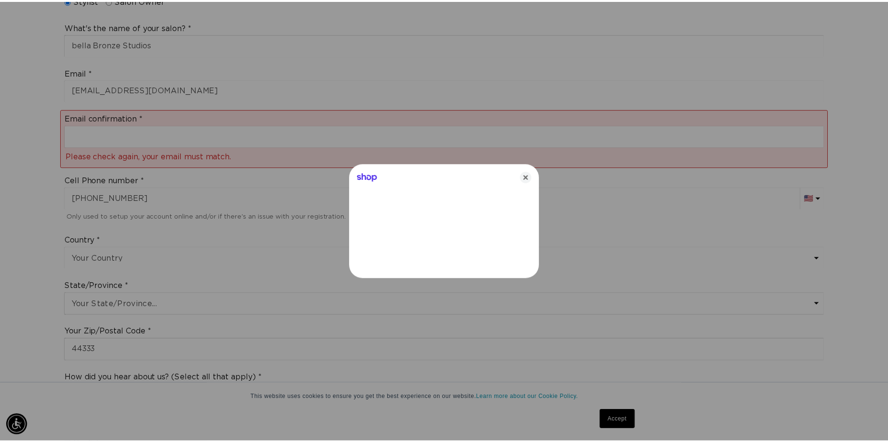
scroll to position [0, 827]
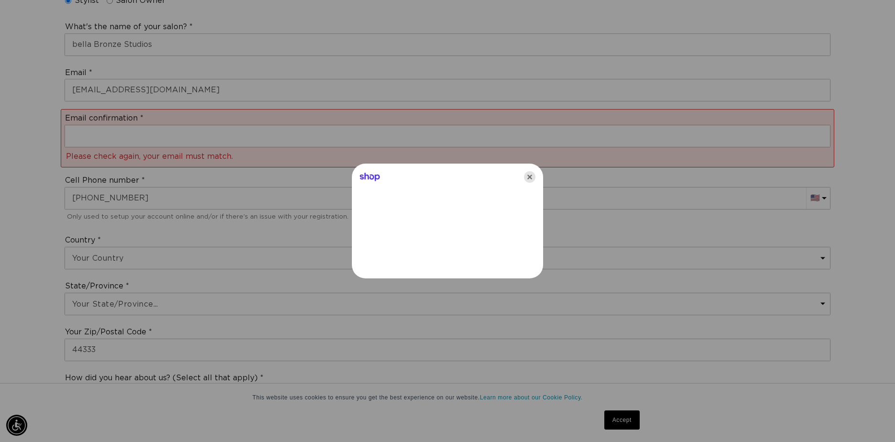
click at [524, 175] on icon "Close" at bounding box center [529, 176] width 11 height 11
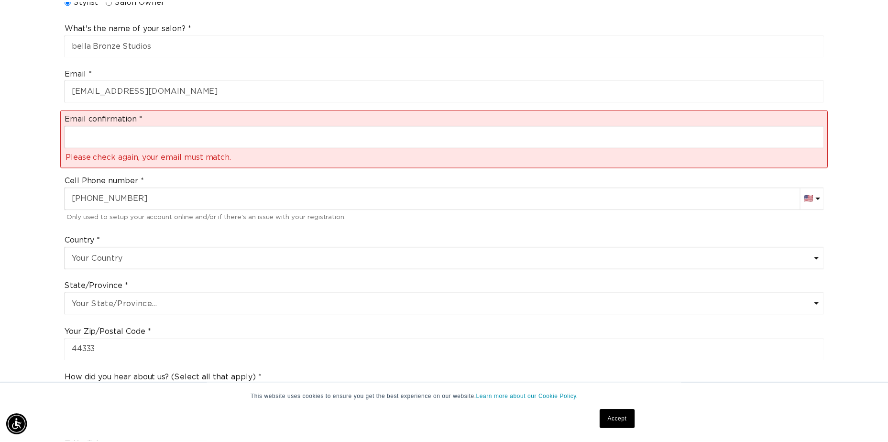
scroll to position [0, 820]
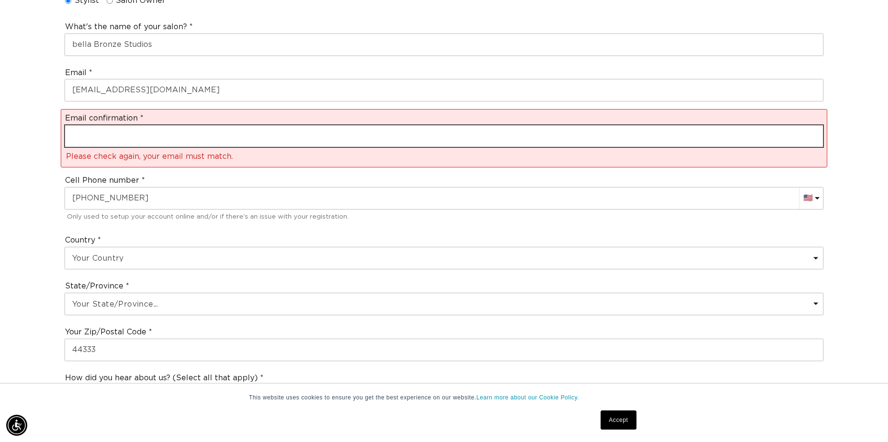
click at [174, 133] on input "email" at bounding box center [444, 136] width 758 height 22
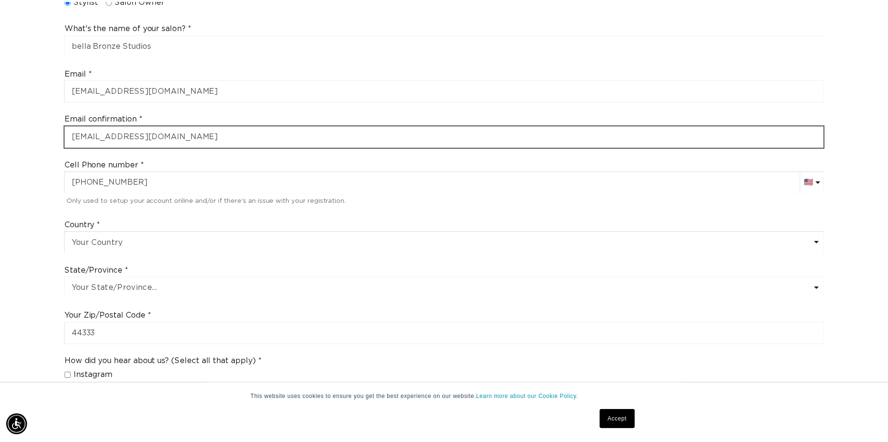
scroll to position [0, 827]
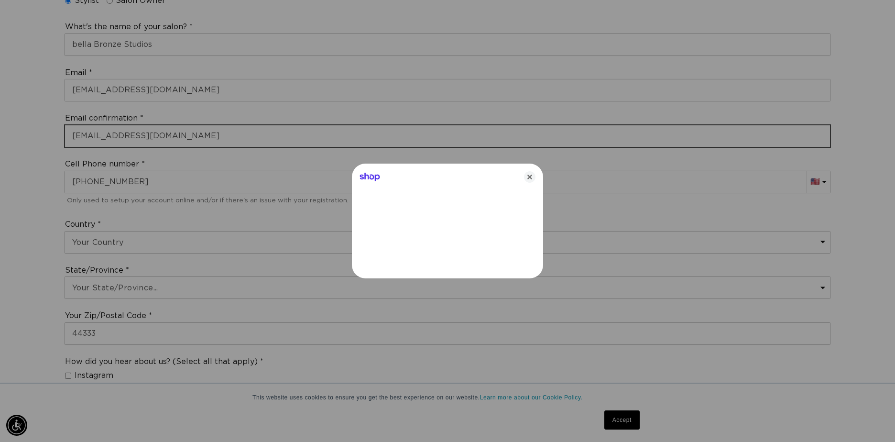
type input "2abodager@gmail.com"
click at [530, 176] on icon "Close" at bounding box center [529, 176] width 11 height 11
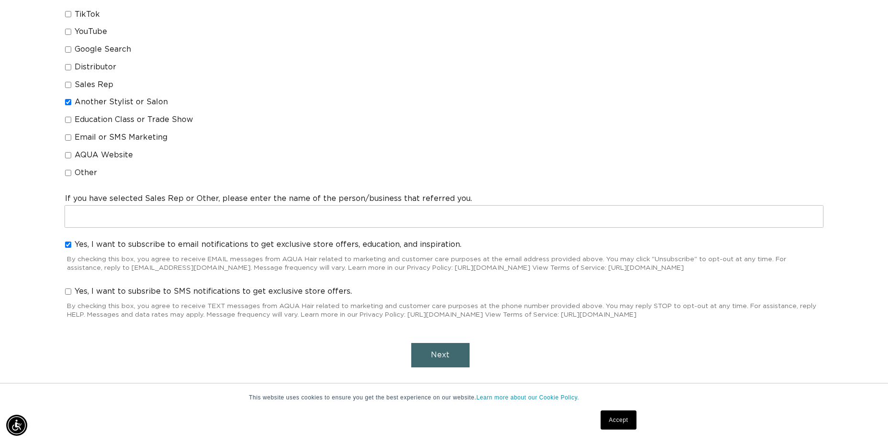
scroll to position [0, 0]
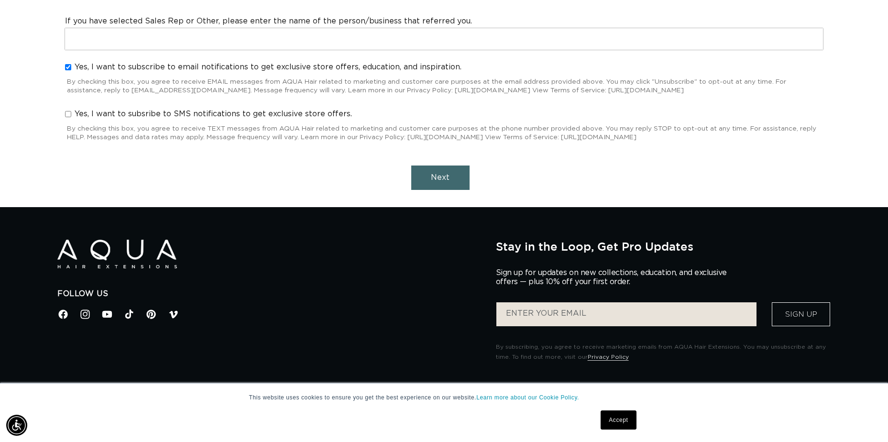
click at [442, 181] on span "Next" at bounding box center [440, 178] width 19 height 8
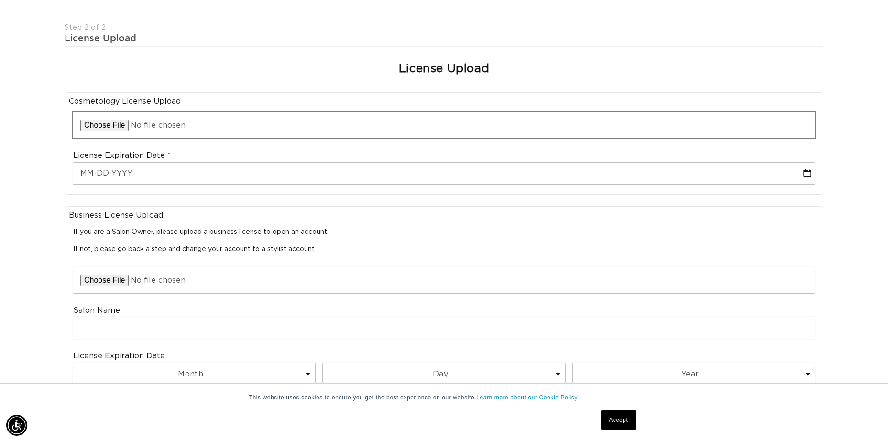
click at [122, 123] on input "file" at bounding box center [444, 125] width 742 height 26
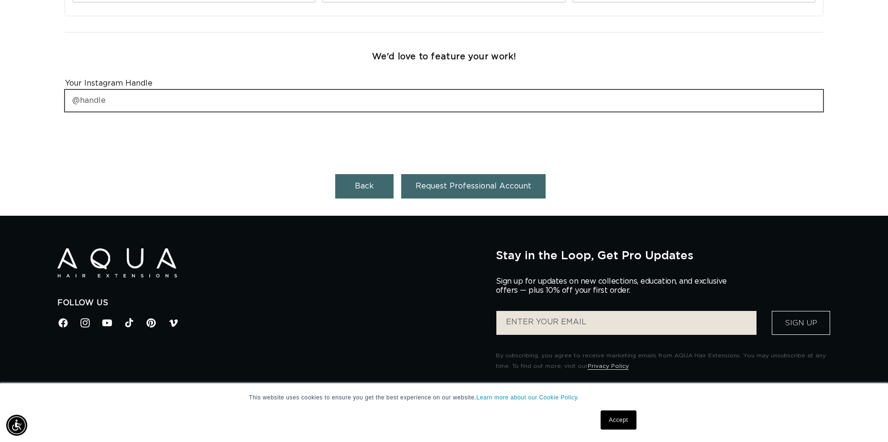
click at [127, 108] on input "text" at bounding box center [444, 101] width 758 height 22
type input "hair.by.abss"
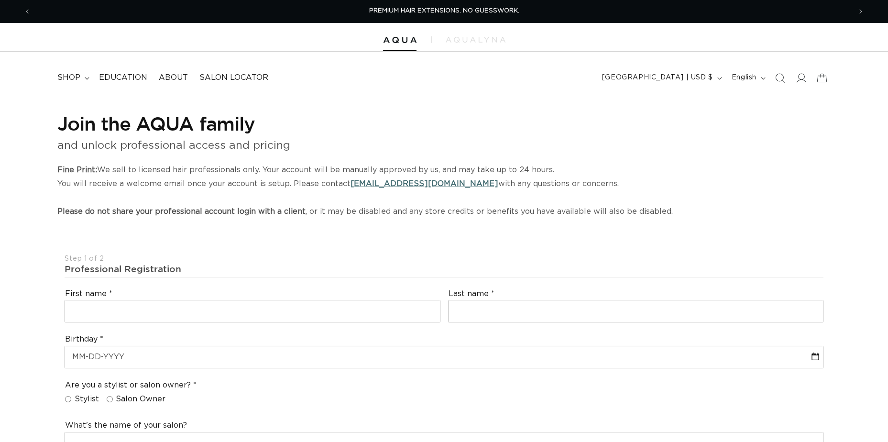
select select "US"
select select "[GEOGRAPHIC_DATA]"
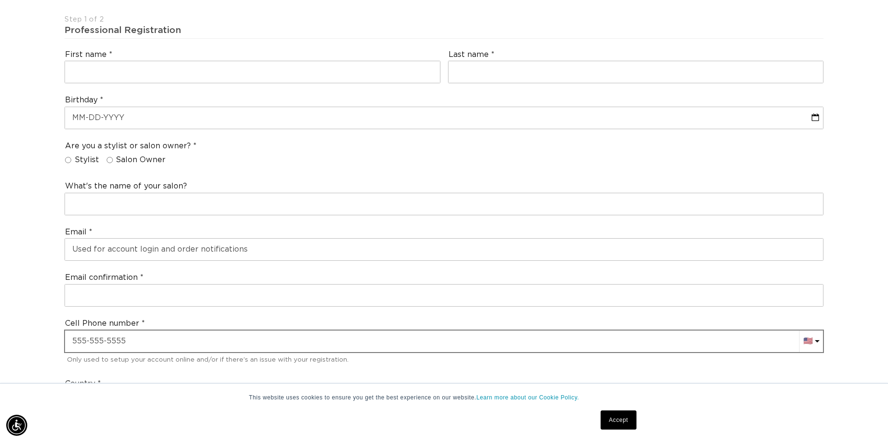
scroll to position [135, 0]
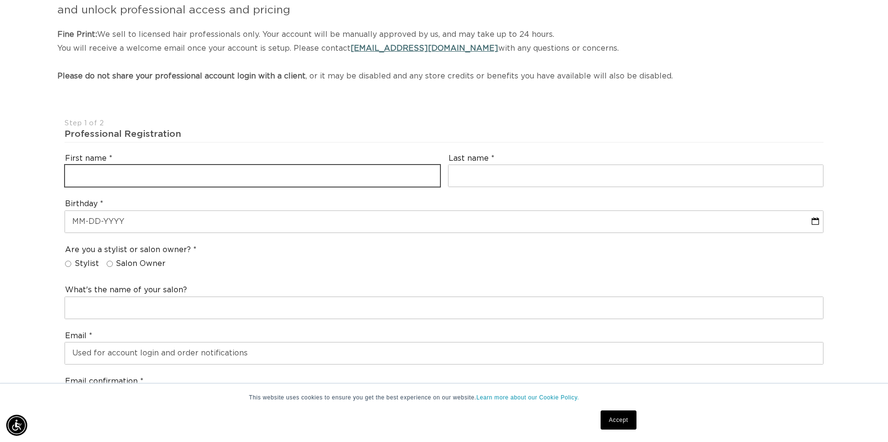
click at [226, 179] on input "text" at bounding box center [252, 176] width 375 height 22
type input "Abby"
type input "Bodager"
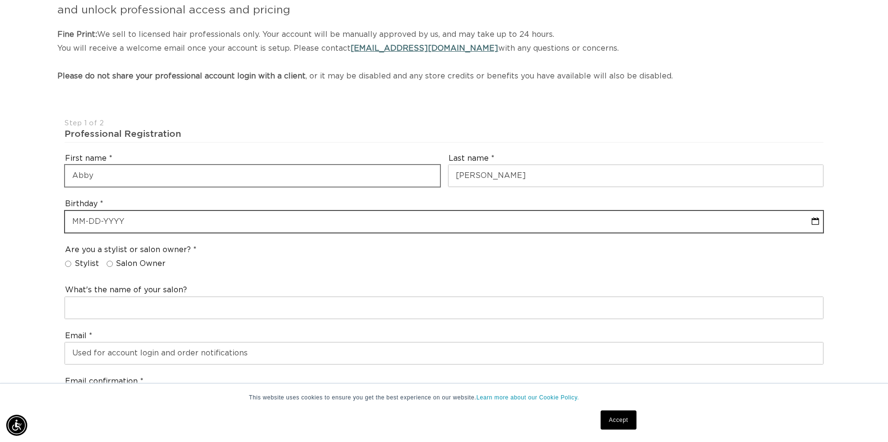
scroll to position [0, 0]
select select "9"
select select "2025"
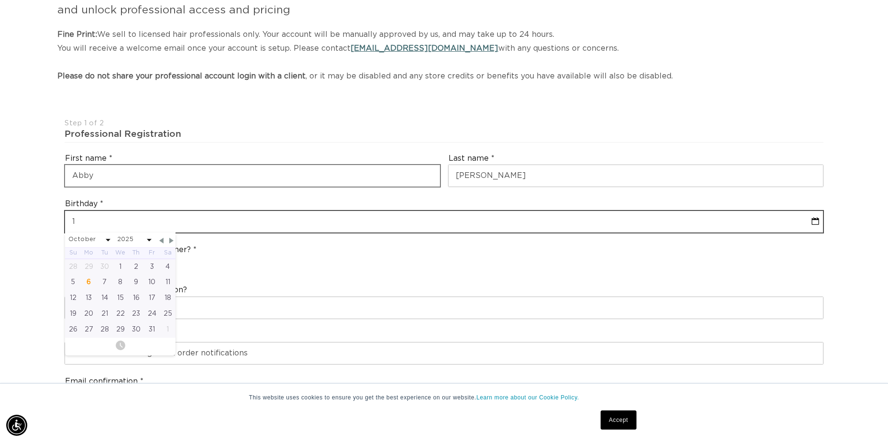
type input "12"
select select "9"
select select "2025"
type input "12-3"
select select "9"
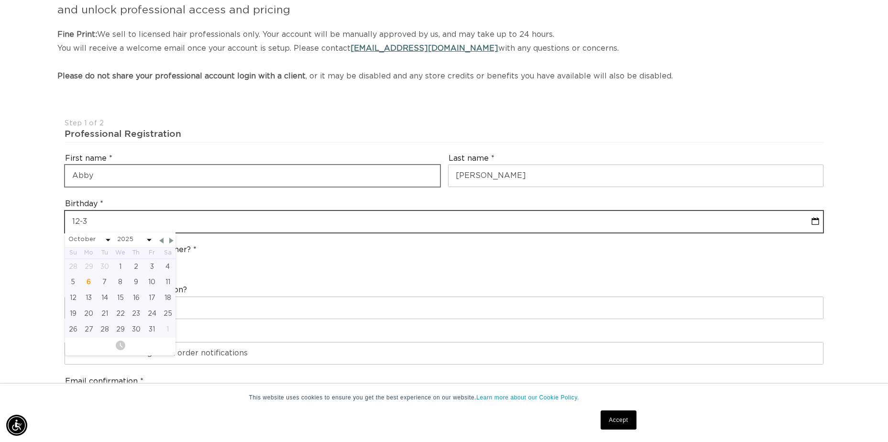
select select "2025"
type input "12-3"
select select "9"
select select "2025"
type input "12-"
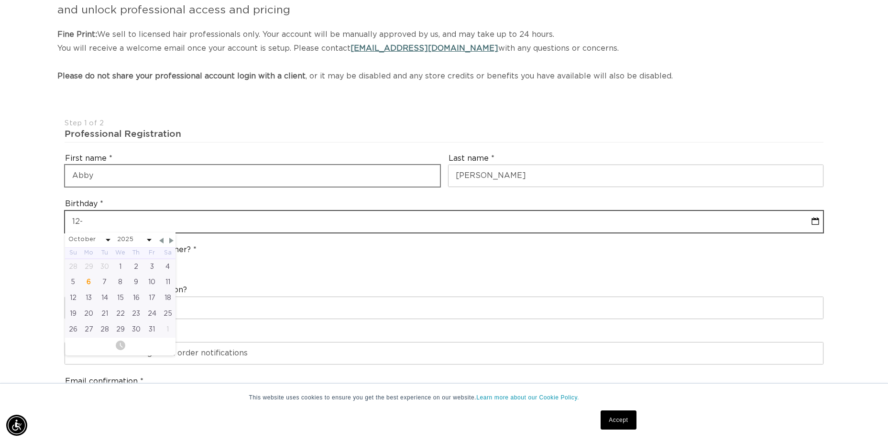
select select "9"
select select "2025"
type input "12-31-2"
select select "9"
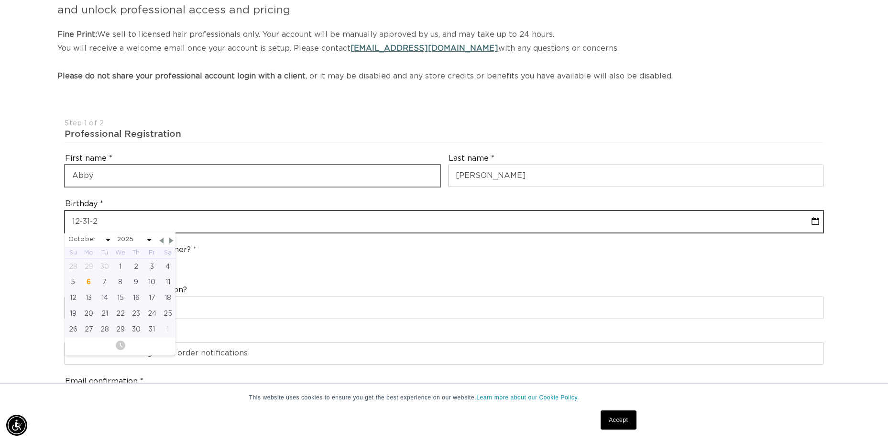
select select "2025"
type input "12-31-20"
select select "9"
select select "2025"
type input "12-31-2000"
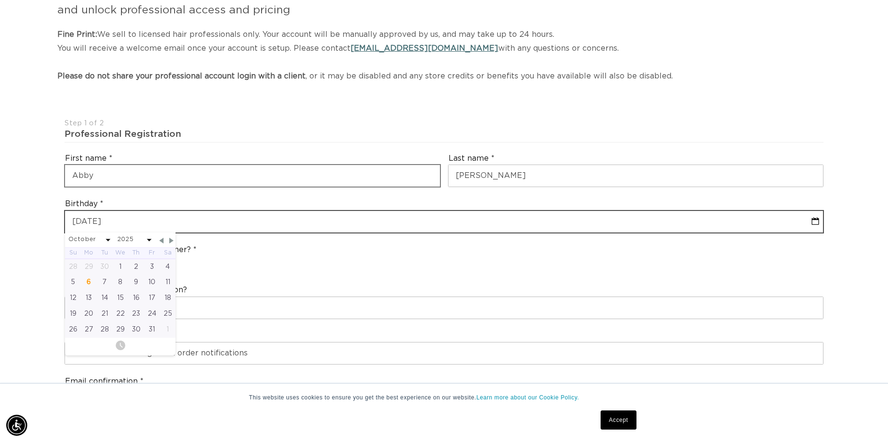
select select "11"
select select "2000"
type input "12-31-2000"
select select "11"
select select "2000"
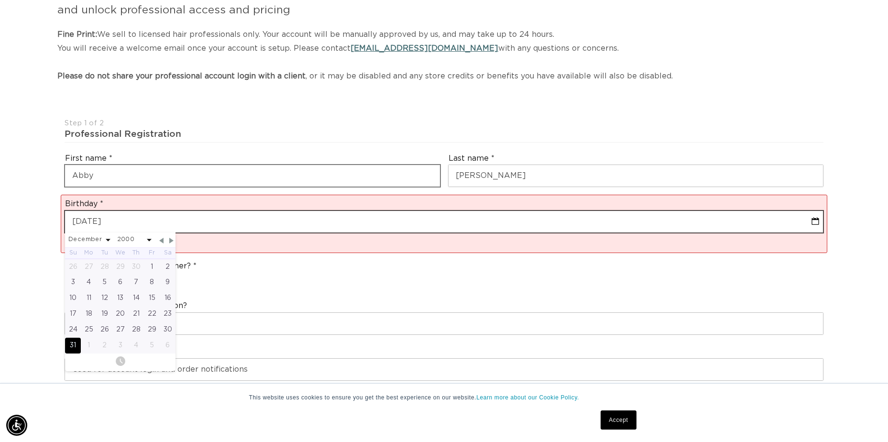
type input "12-31-2000"
select select "11"
select select "2000"
type input "12-31-2000"
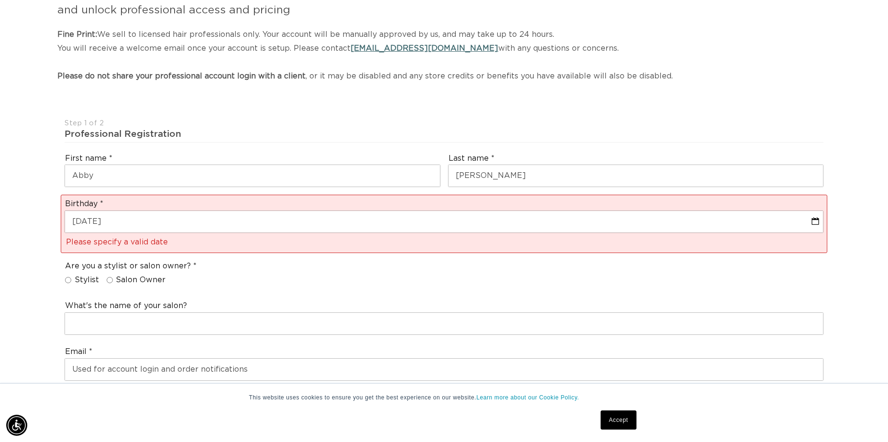
click at [238, 275] on div "Are you a stylist or salon owner? Stylist Salon Owner" at bounding box center [444, 275] width 766 height 36
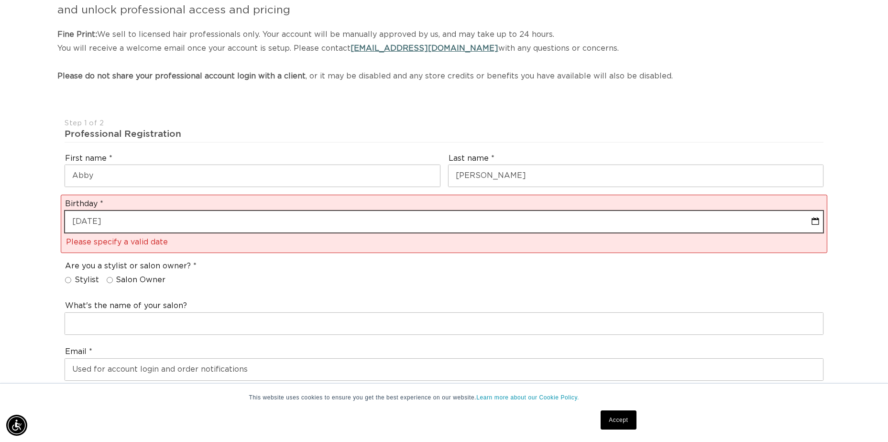
click at [168, 222] on input "12-31-2000" at bounding box center [444, 222] width 758 height 22
select select "11"
select select "2000"
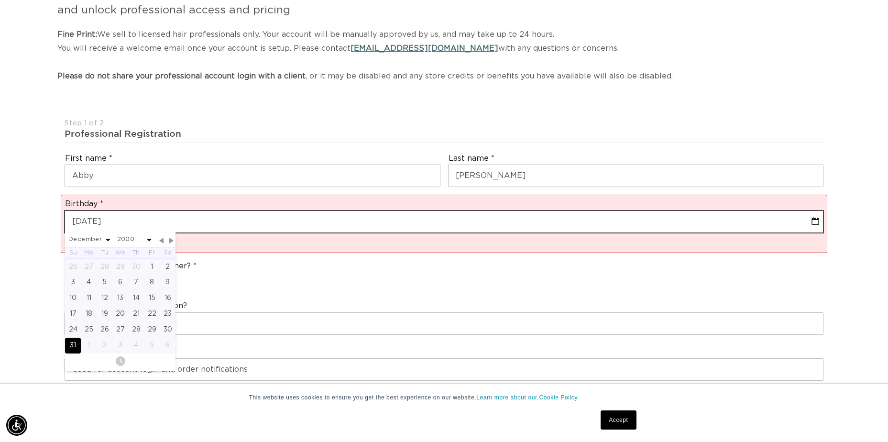
click at [79, 221] on input "12-31-2000" at bounding box center [444, 222] width 758 height 22
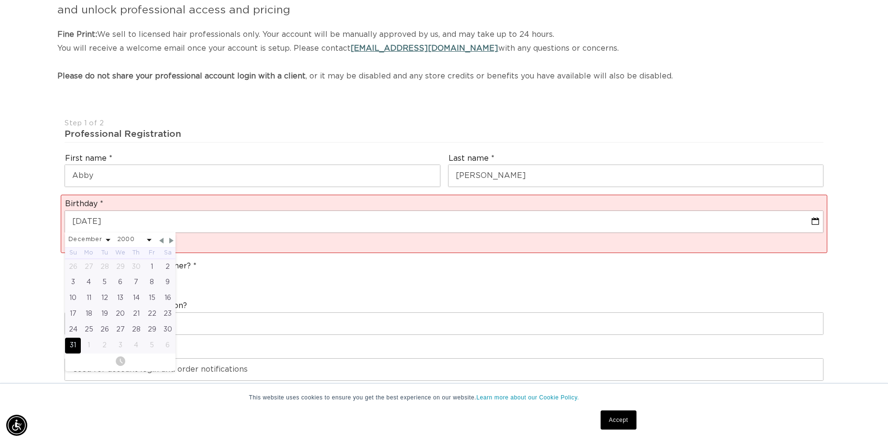
click at [70, 347] on div "31" at bounding box center [73, 346] width 16 height 16
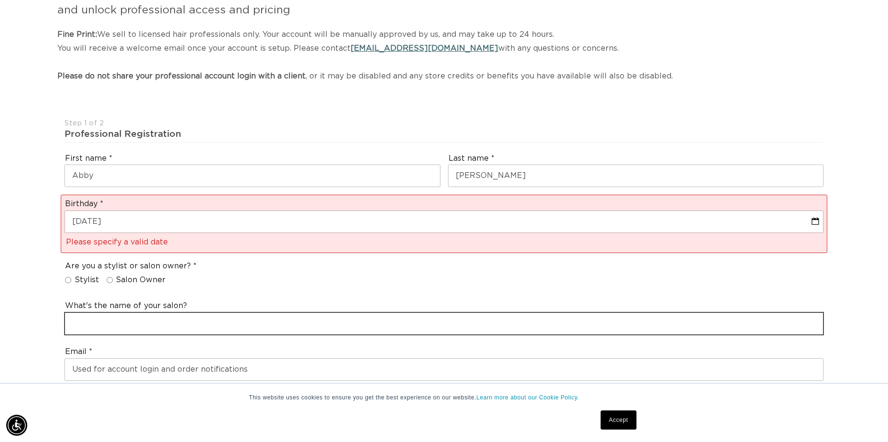
click at [124, 317] on input "text" at bounding box center [444, 324] width 758 height 22
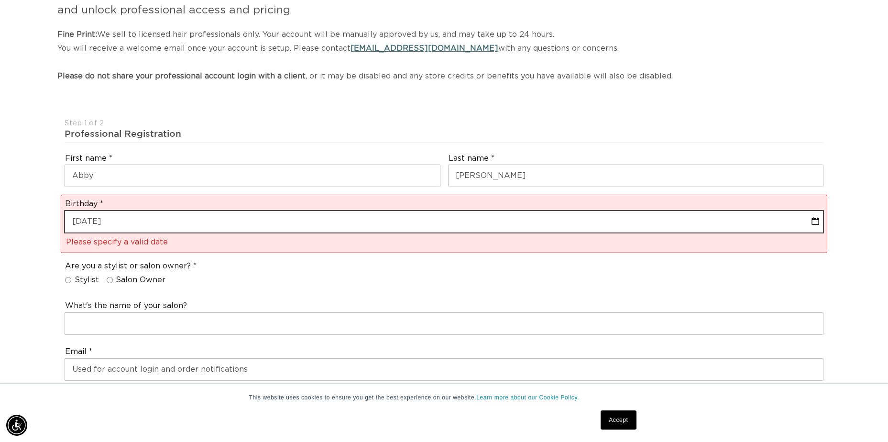
click at [154, 216] on input "12-31-2000" at bounding box center [444, 222] width 758 height 22
select select "11"
select select "2000"
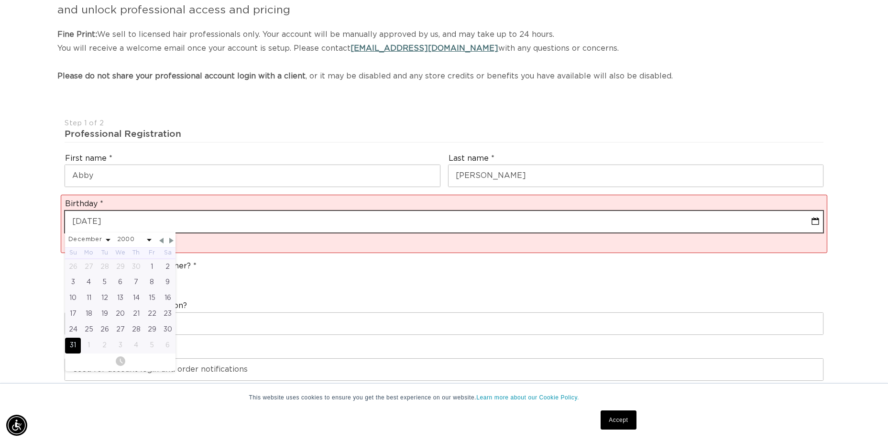
scroll to position [0, 820]
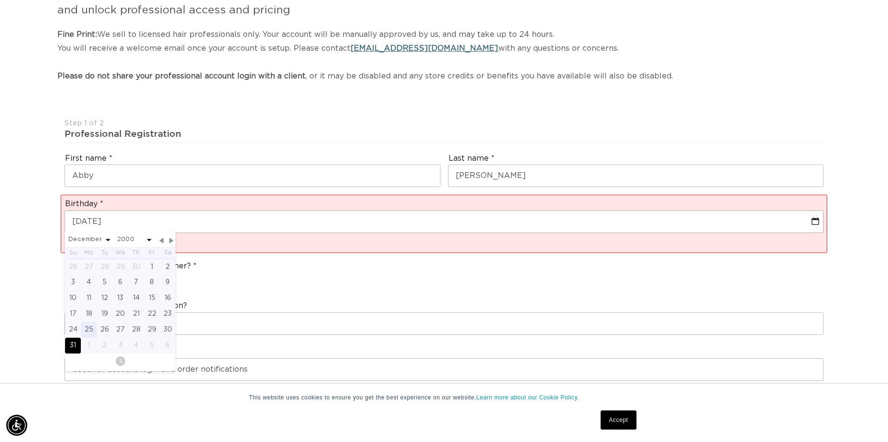
click at [91, 328] on div "25" at bounding box center [89, 330] width 16 height 16
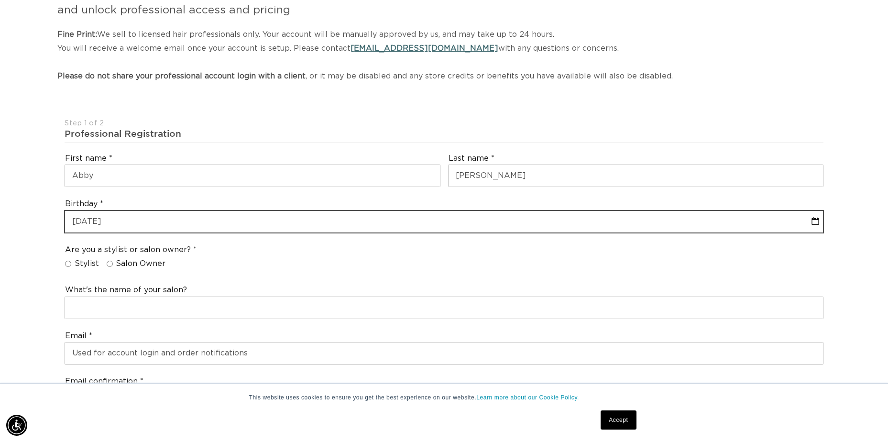
scroll to position [0, 1640]
click at [98, 222] on input "12-31-2000" at bounding box center [444, 222] width 758 height 22
select select "11"
select select "2000"
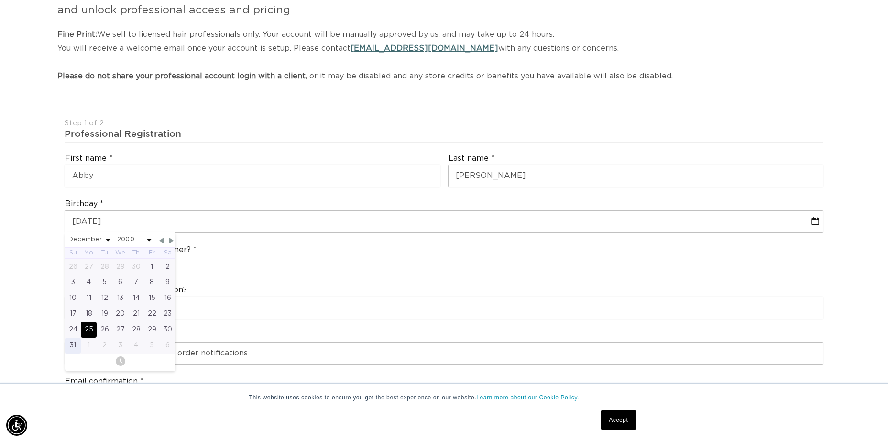
click at [72, 341] on div "31" at bounding box center [73, 346] width 16 height 16
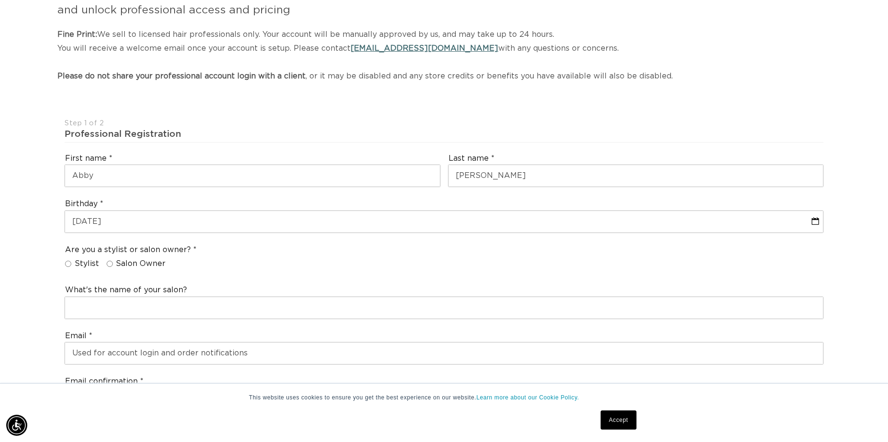
click at [79, 257] on fieldset "Are you a stylist or salon owner? Stylist Salon Owner" at bounding box center [130, 259] width 131 height 28
click at [79, 264] on span "Stylist" at bounding box center [87, 264] width 24 height 10
click at [71, 264] on input "Stylist" at bounding box center [68, 264] width 6 height 6
radio input "true"
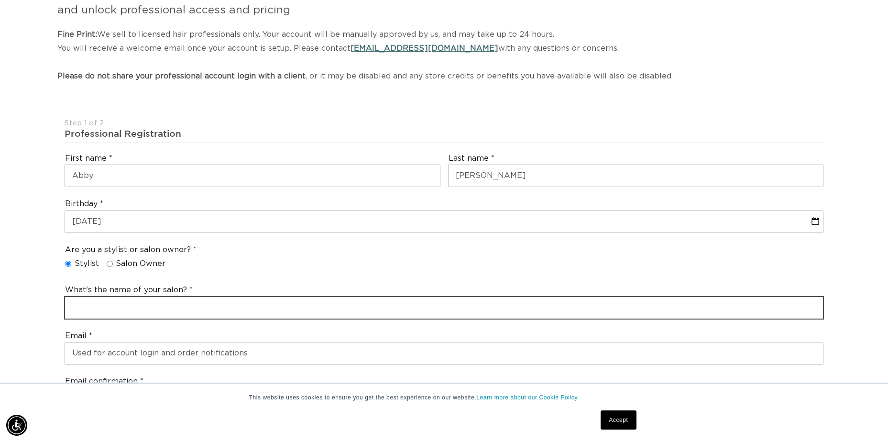
click at [91, 307] on input "text" at bounding box center [444, 308] width 758 height 22
type input "Bella Bronze Studios"
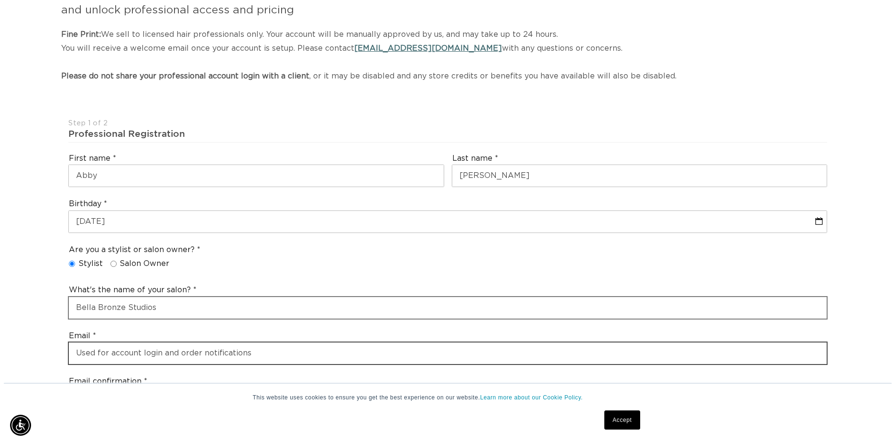
scroll to position [0, 0]
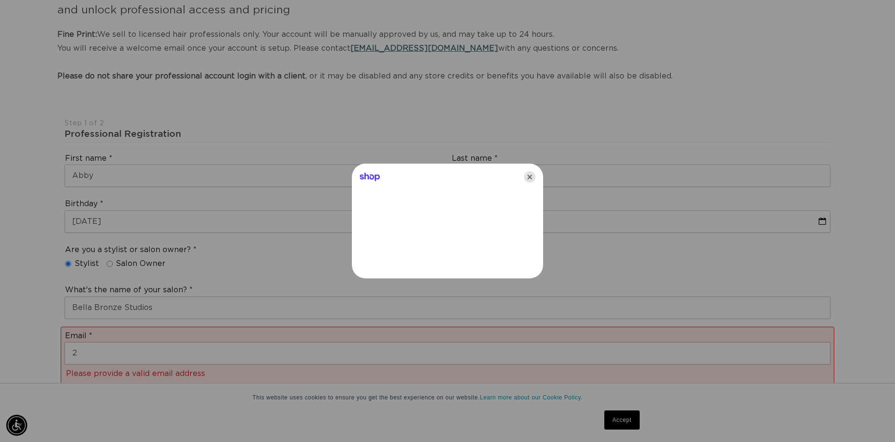
click at [532, 175] on icon "Close" at bounding box center [529, 176] width 11 height 11
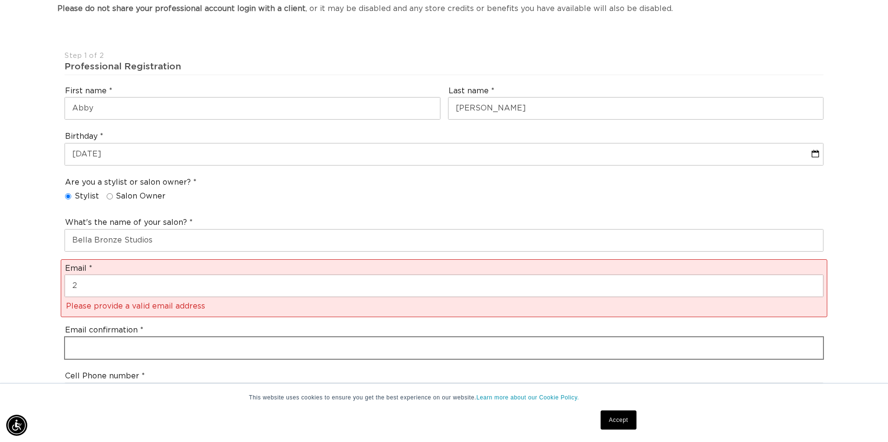
scroll to position [327, 0]
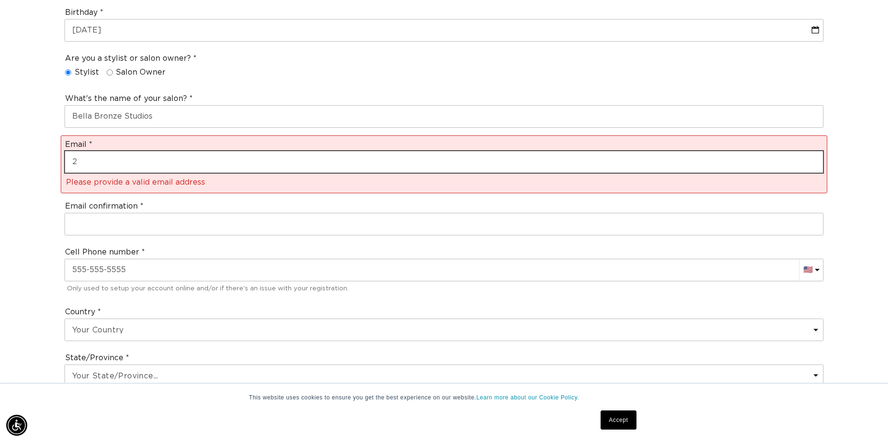
click at [275, 158] on input "2" at bounding box center [444, 162] width 758 height 22
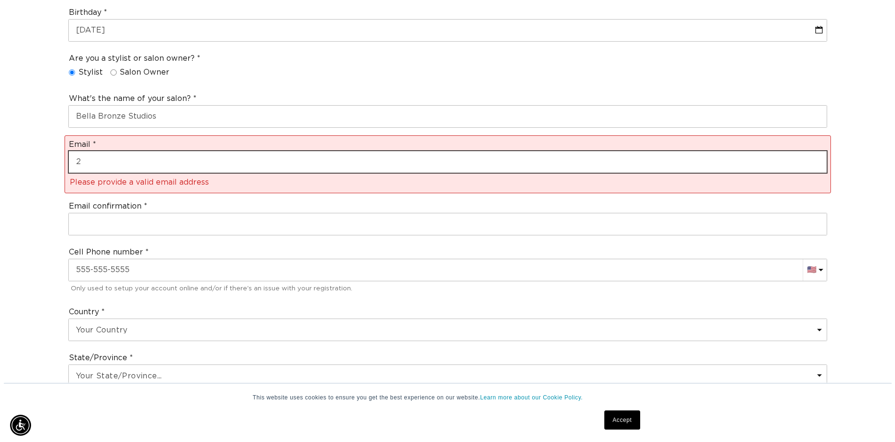
scroll to position [0, 1640]
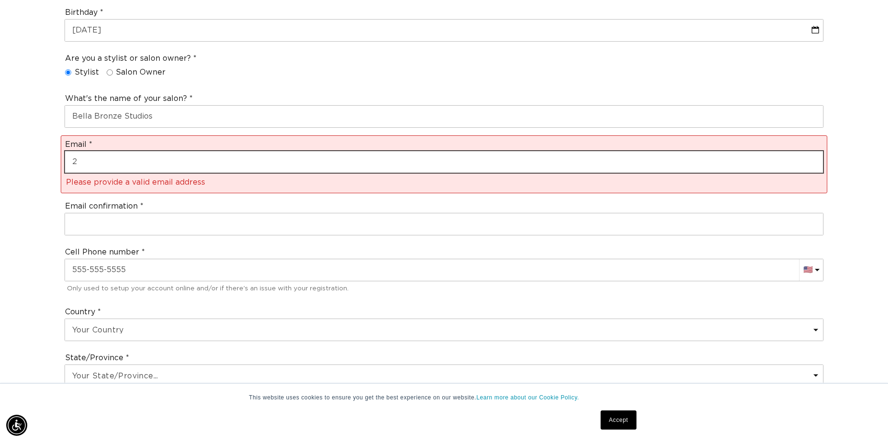
click at [275, 158] on input "2" at bounding box center [444, 162] width 758 height 22
type input "2abodager@gmail.com"
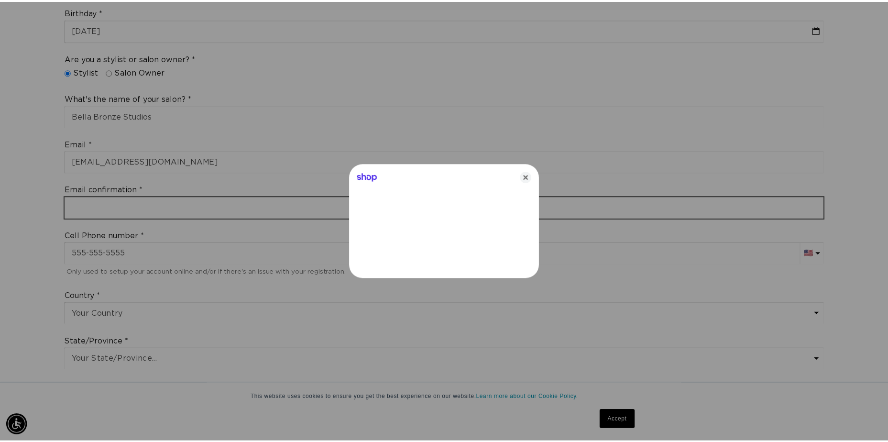
scroll to position [0, 1654]
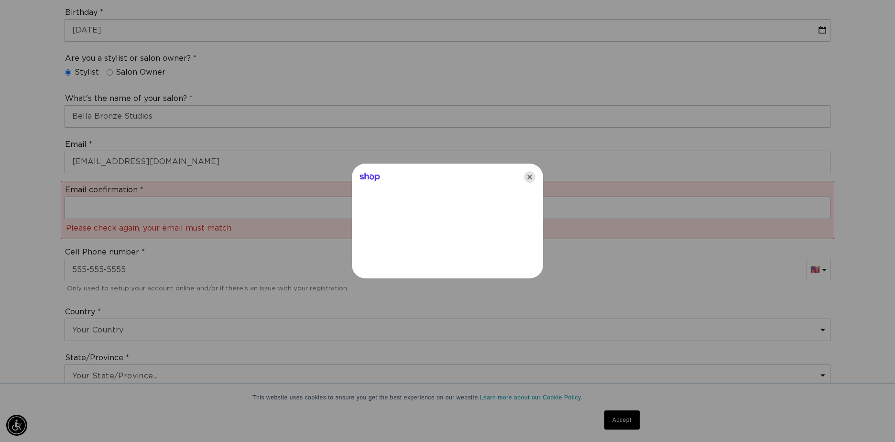
click at [534, 179] on icon "Close" at bounding box center [529, 176] width 11 height 11
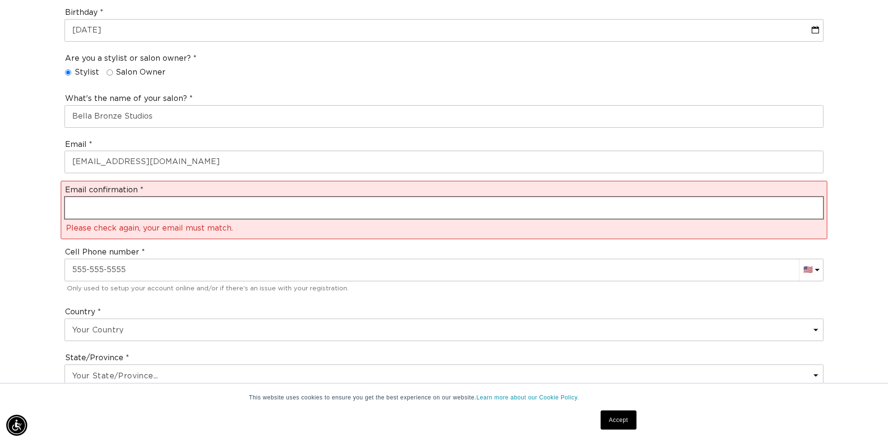
scroll to position [0, 0]
drag, startPoint x: 314, startPoint y: 217, endPoint x: 306, endPoint y: 215, distance: 8.3
click at [314, 217] on input "email" at bounding box center [444, 208] width 758 height 22
type input "2abodager@gmail.com"
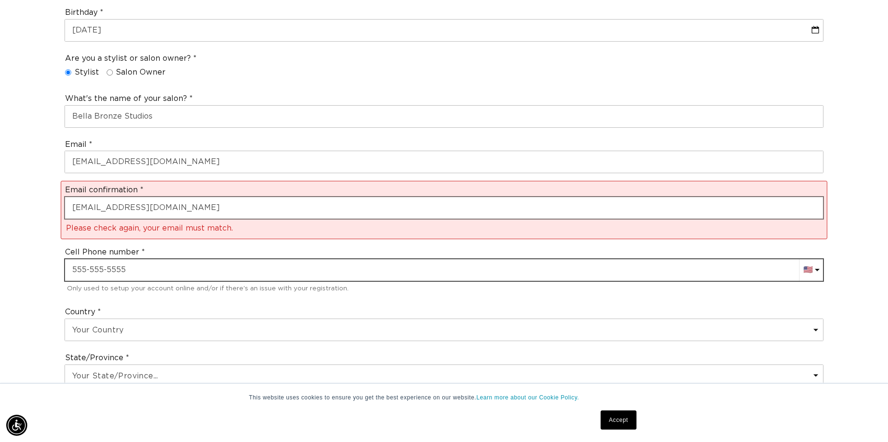
type input "+13304393969"
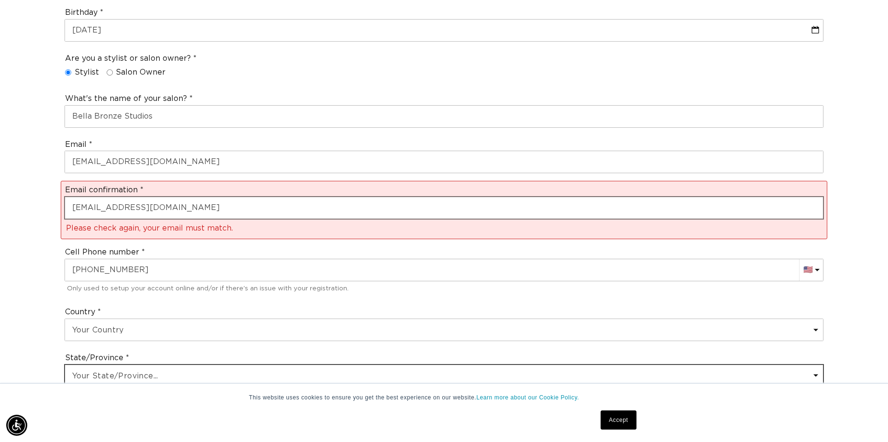
select select "Ohio"
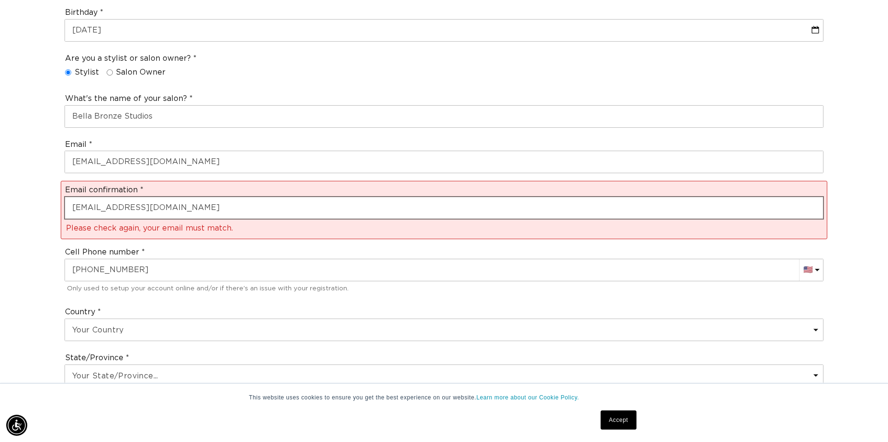
type input "44333"
type input "+13304393969"
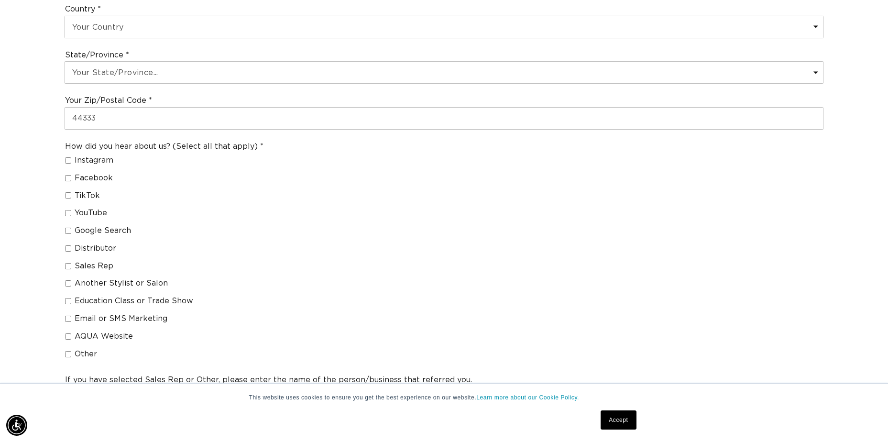
scroll to position [709, 0]
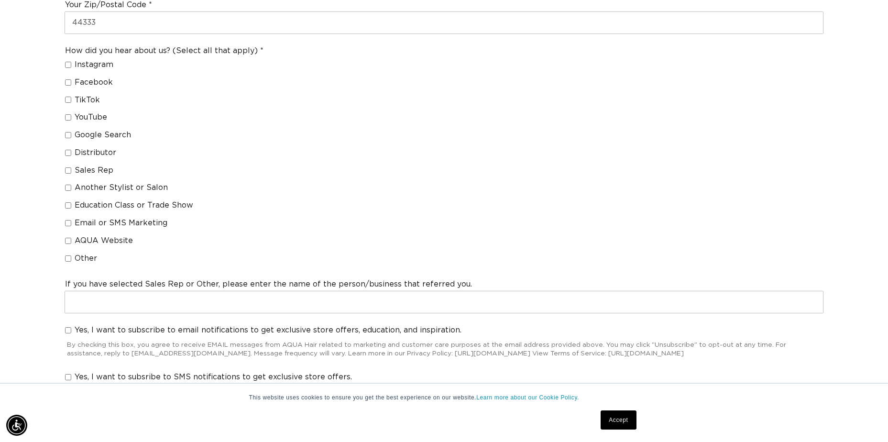
click at [68, 184] on label "Another Stylist or Salon" at bounding box center [160, 188] width 191 height 10
click at [68, 185] on input "Another Stylist or Salon" at bounding box center [68, 188] width 6 height 6
checkbox input "true"
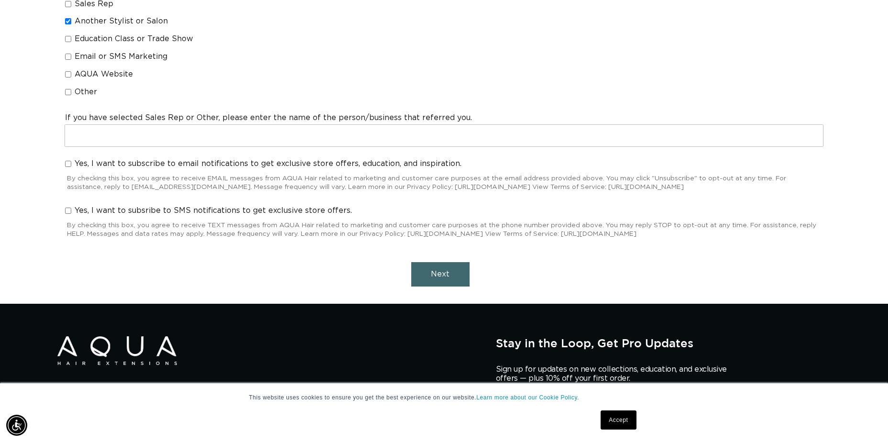
scroll to position [0, 1640]
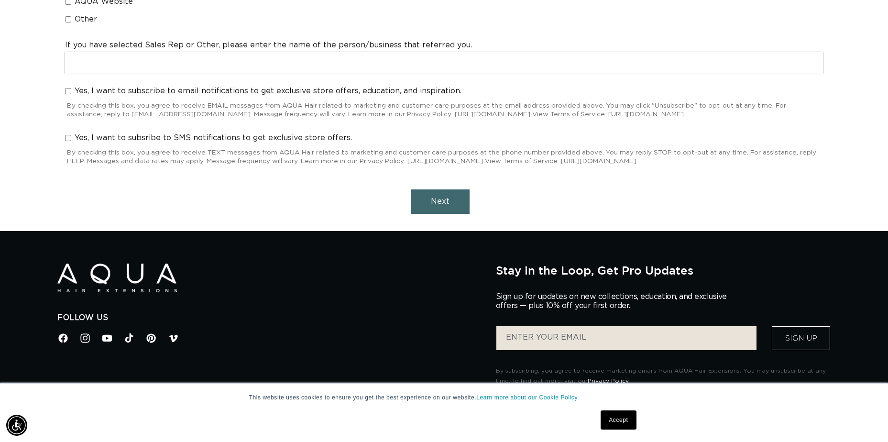
click at [67, 91] on input "Yes, I want to subscribe to email notifications to get exclusive store offers, …" at bounding box center [68, 91] width 6 height 6
checkbox input "true"
click at [457, 209] on button "Next" at bounding box center [440, 201] width 58 height 24
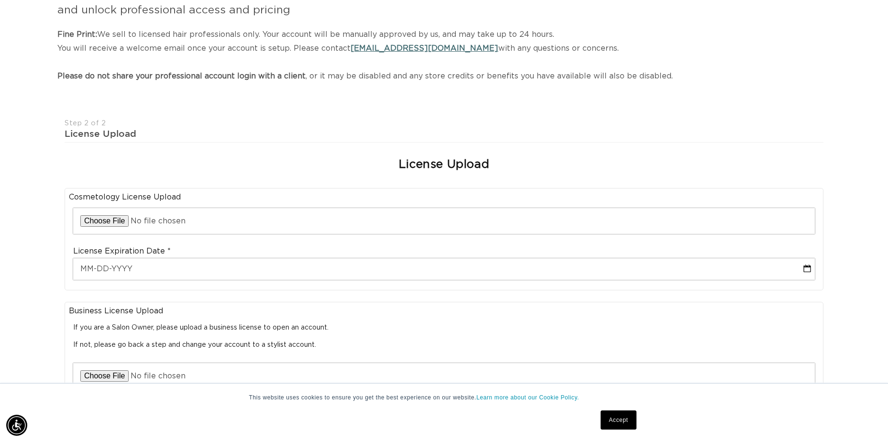
scroll to position [0, 0]
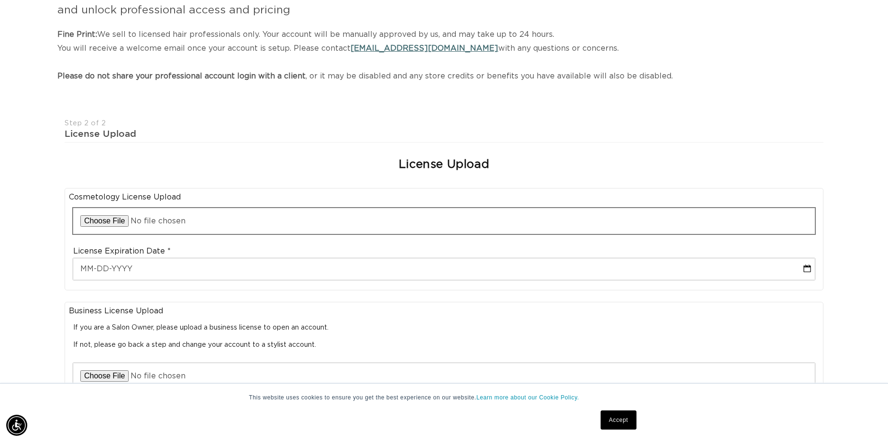
click at [108, 216] on input "file" at bounding box center [444, 221] width 742 height 26
type input "C:\fakepath\cos license.png"
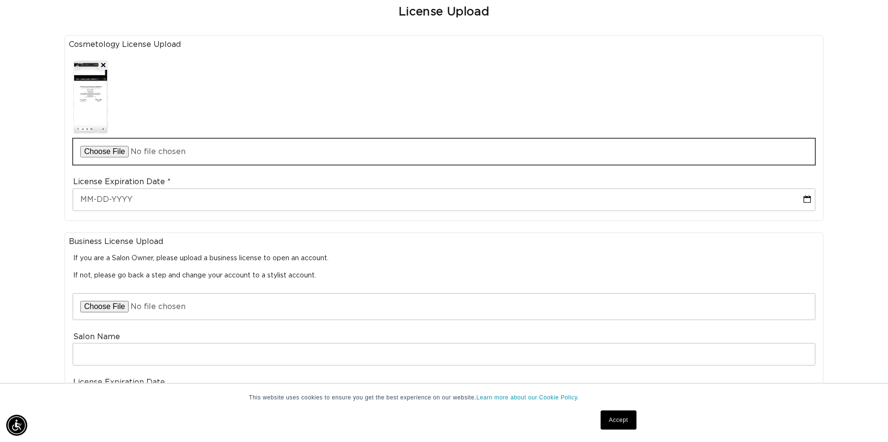
scroll to position [327, 0]
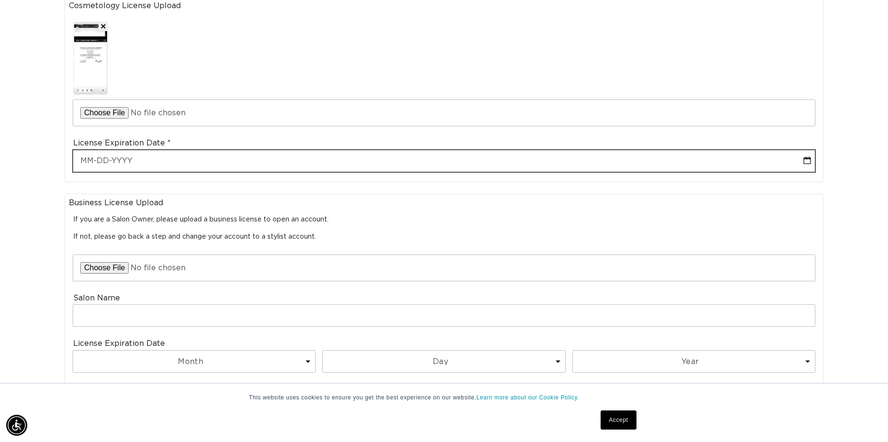
click at [125, 159] on input "text" at bounding box center [444, 161] width 742 height 22
select select "9"
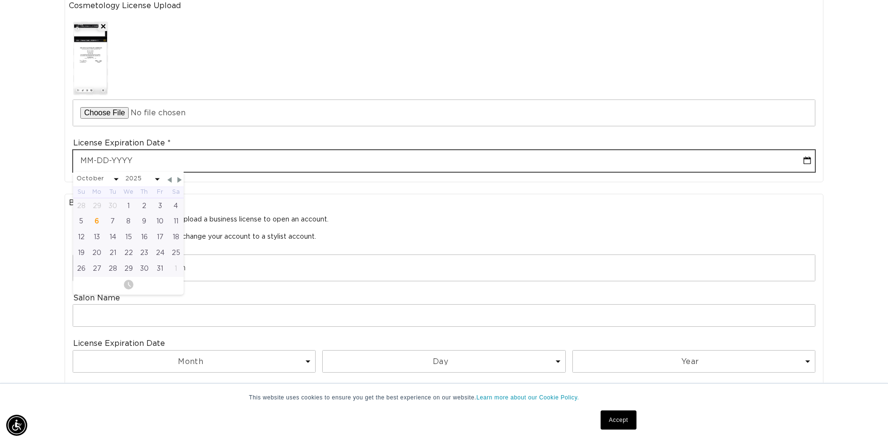
scroll to position [0, 820]
type input "0"
select select "9"
type input "01"
select select "9"
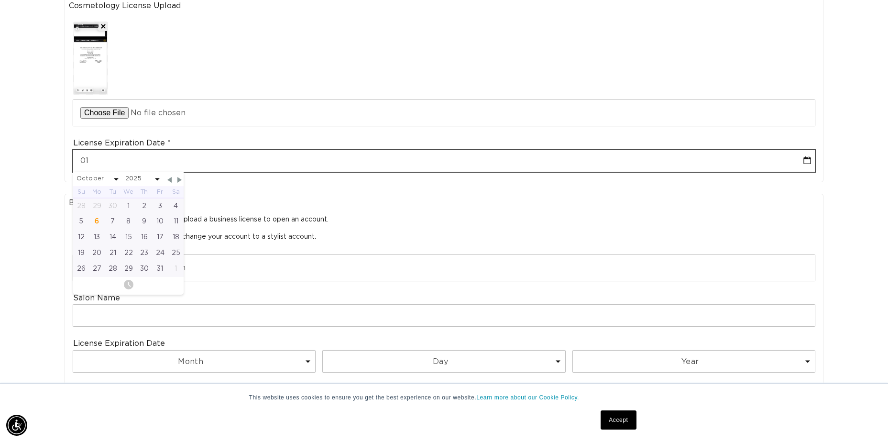
type input "01-3"
select select "9"
type input "01-31"
select select "9"
type input "01-31-2"
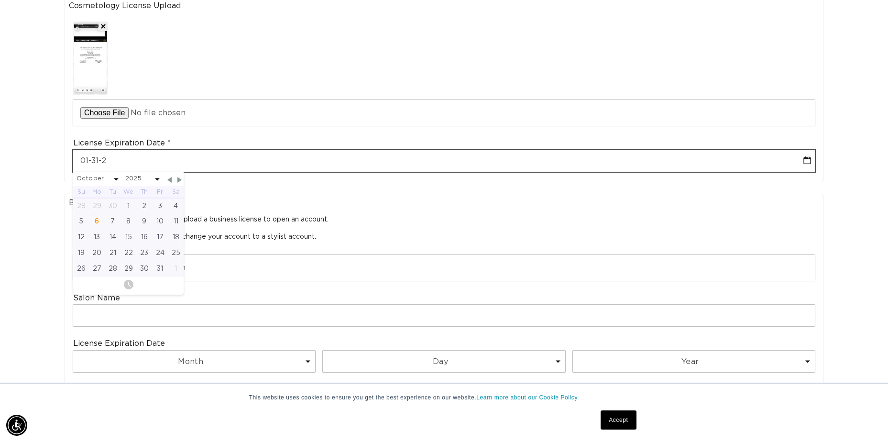
select select "9"
type input "01-31-20"
select select "9"
type input "01-31-202"
select select "9"
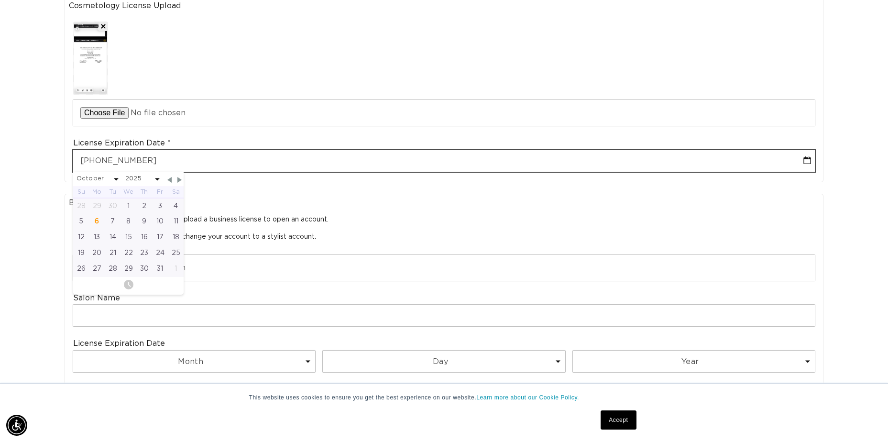
scroll to position [0, 1640]
type input "01-31-2026"
select select "2026"
type input "01-31-2026"
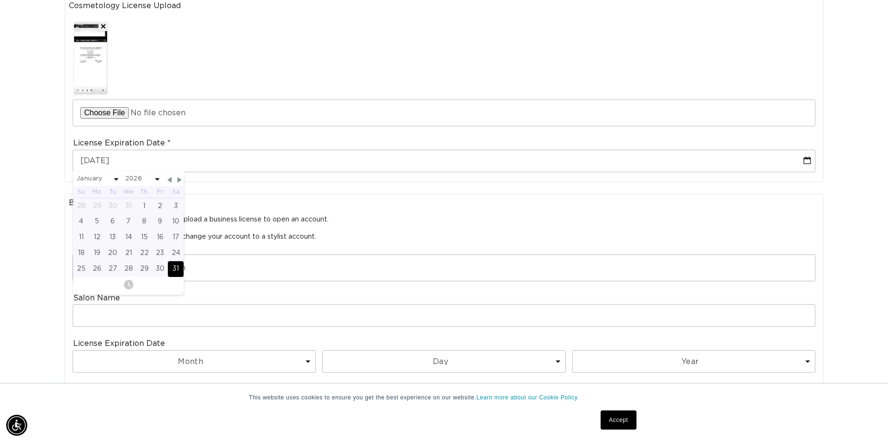
click at [175, 273] on div "31" at bounding box center [176, 269] width 16 height 16
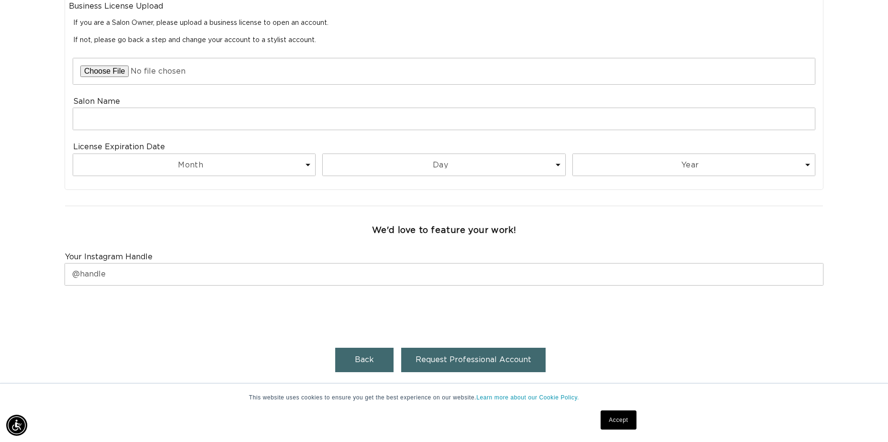
scroll to position [613, 0]
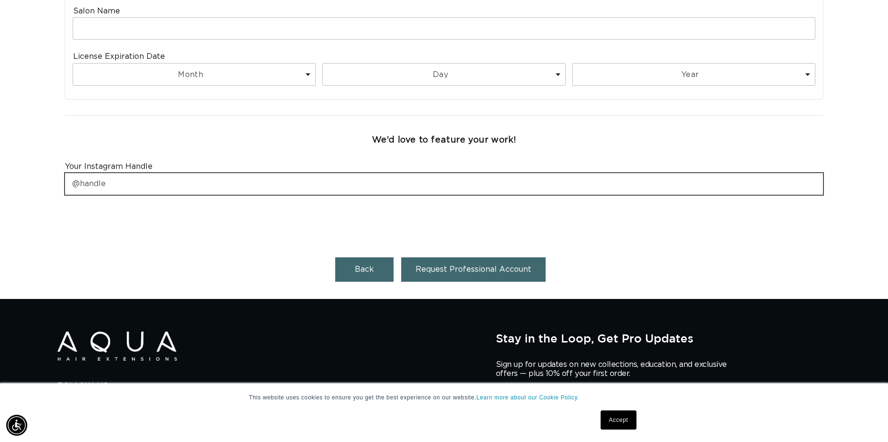
click at [148, 179] on input "text" at bounding box center [444, 184] width 758 height 22
type input "hair.by.abss"
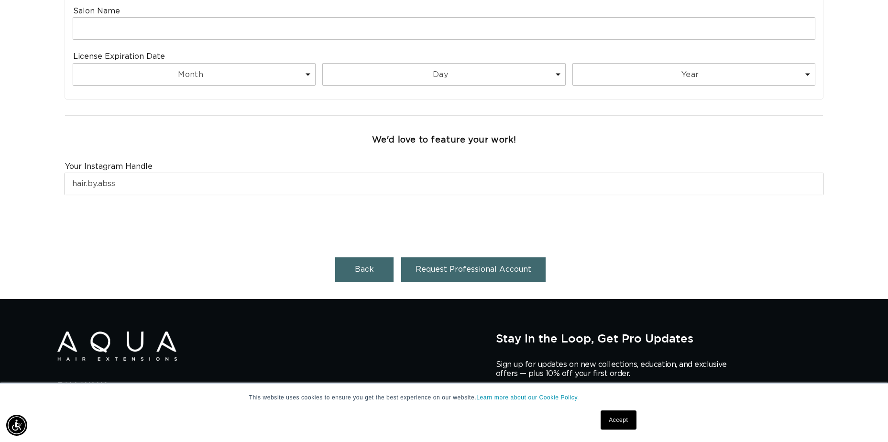
click at [424, 270] on span "Request Professional Account" at bounding box center [473, 269] width 116 height 8
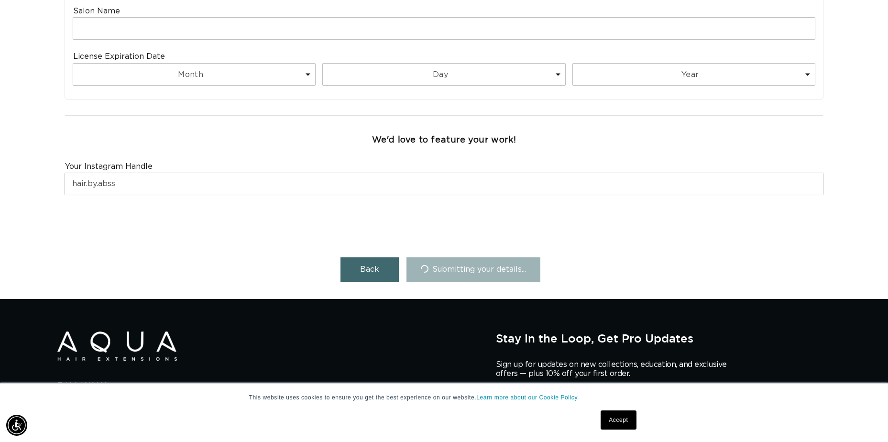
scroll to position [0, 0]
